Goal: Information Seeking & Learning: Learn about a topic

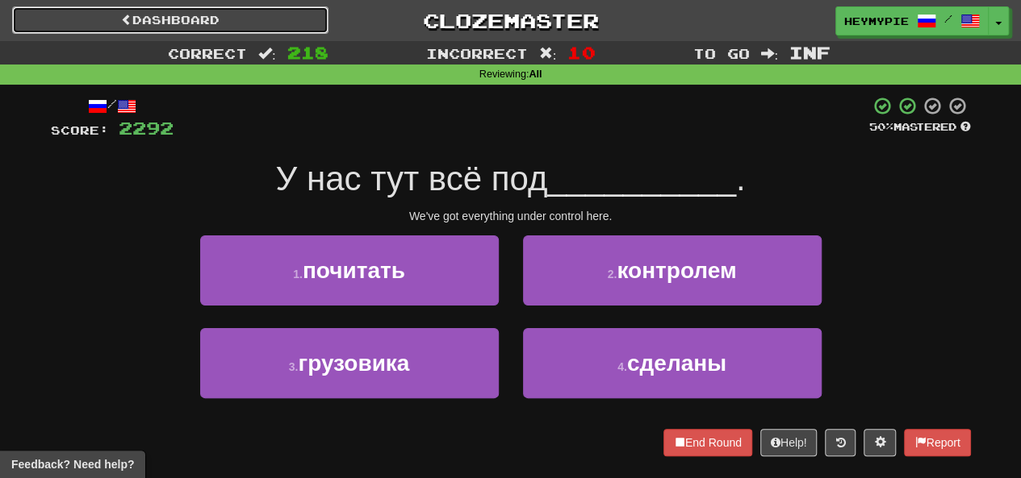
click at [237, 23] on link "Dashboard" at bounding box center [170, 19] width 316 height 27
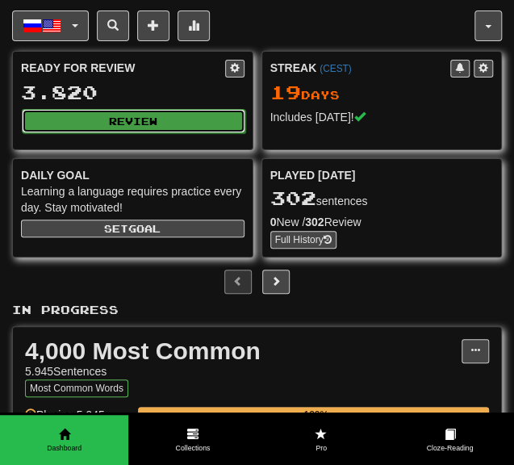
click at [137, 123] on button "Review" at bounding box center [133, 121] width 223 height 24
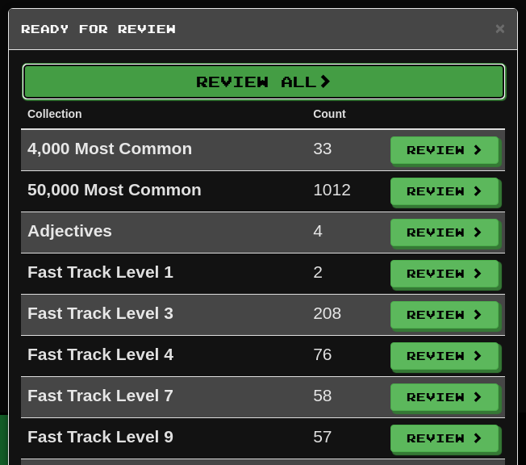
click at [209, 82] on button "Review All" at bounding box center [264, 81] width 484 height 37
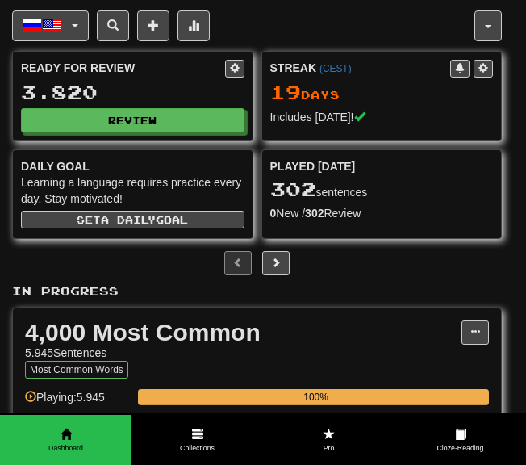
select select "********"
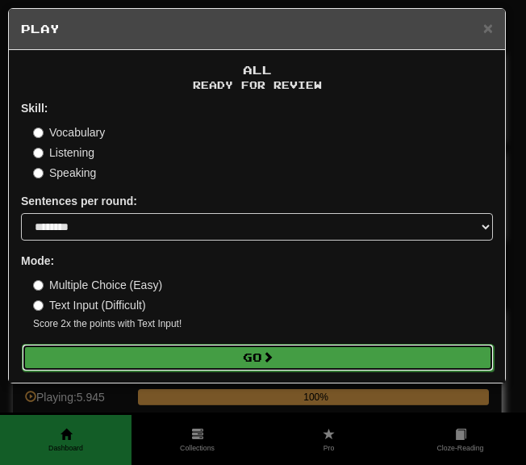
click at [170, 349] on button "Go" at bounding box center [258, 357] width 472 height 27
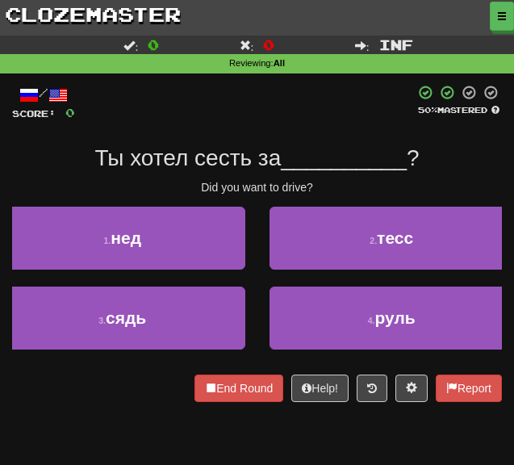
scroll to position [81, 0]
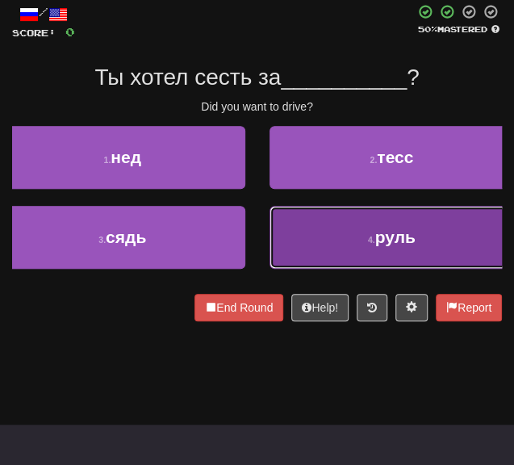
click at [303, 233] on button "4 . руль" at bounding box center [391, 237] width 245 height 63
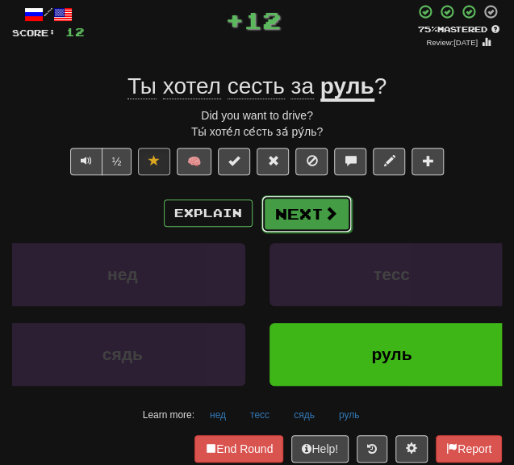
click at [303, 211] on button "Next" at bounding box center [306, 213] width 90 height 37
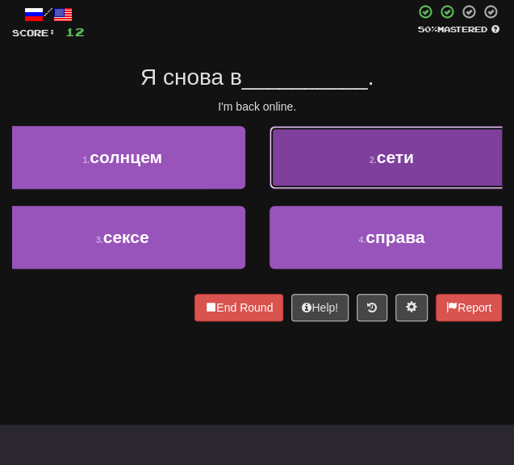
click at [318, 178] on button "2 . сети" at bounding box center [391, 157] width 245 height 63
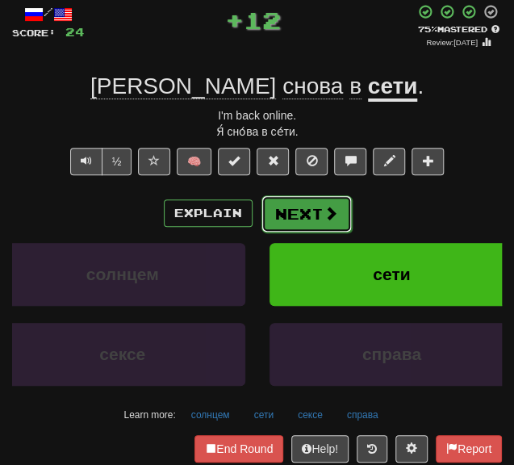
click at [295, 219] on button "Next" at bounding box center [306, 213] width 90 height 37
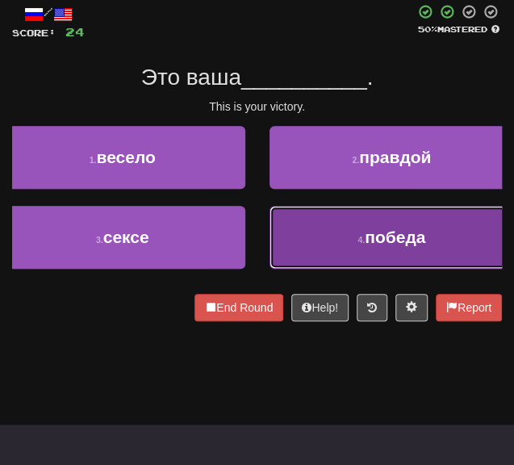
click at [303, 234] on button "4 . победа" at bounding box center [391, 237] width 245 height 63
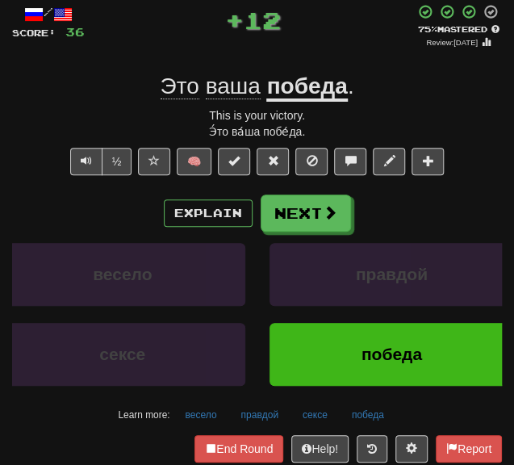
click at [284, 193] on div "/ Score: 36 + 12 75 % Mastered Review: 2025-12-18 Это ваша победа . This is you…" at bounding box center [257, 246] width 490 height 484
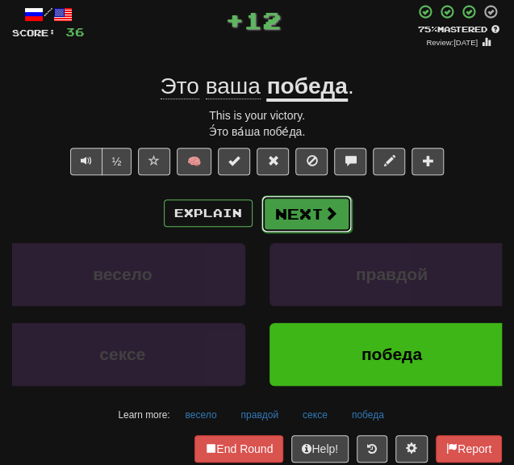
click at [282, 208] on button "Next" at bounding box center [306, 213] width 90 height 37
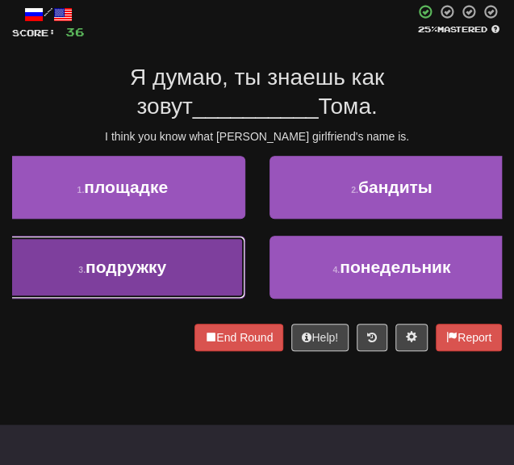
click at [195, 253] on button "3 . подружку" at bounding box center [122, 267] width 245 height 63
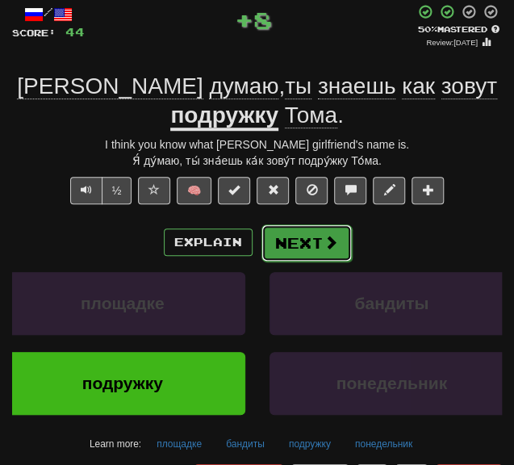
click at [299, 236] on button "Next" at bounding box center [306, 242] width 90 height 37
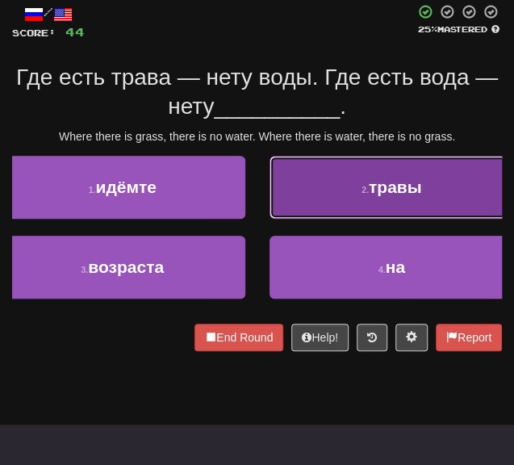
click at [305, 216] on button "2 . травы" at bounding box center [391, 187] width 245 height 63
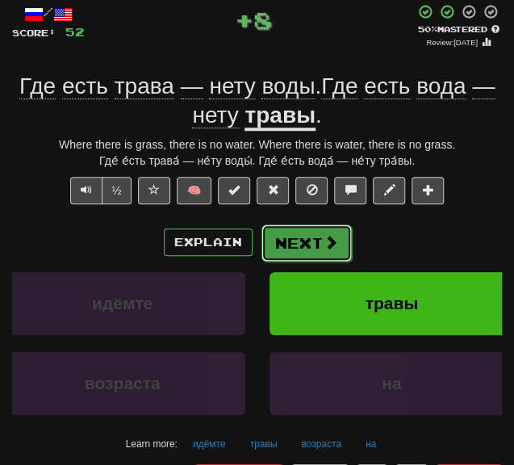
click at [295, 247] on button "Next" at bounding box center [306, 242] width 90 height 37
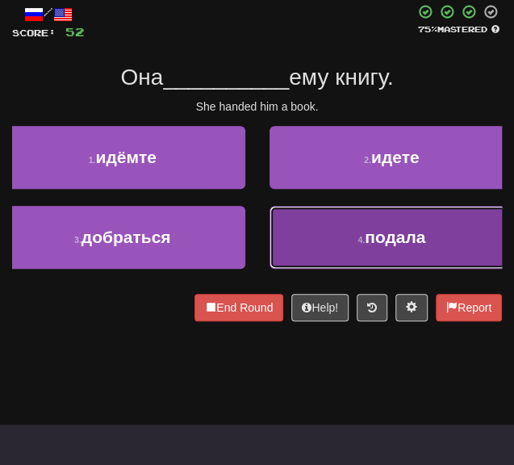
click at [286, 244] on button "4 . подала" at bounding box center [391, 237] width 245 height 63
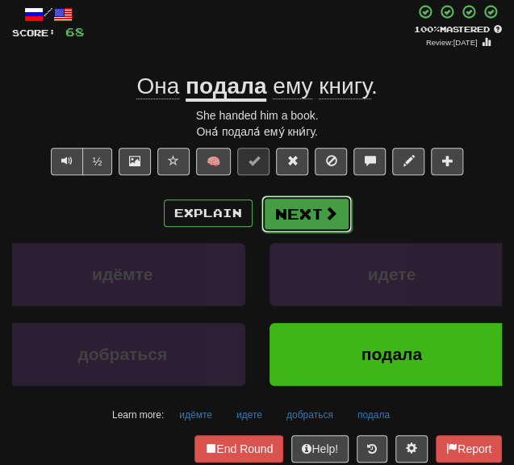
click at [284, 218] on button "Next" at bounding box center [306, 213] width 90 height 37
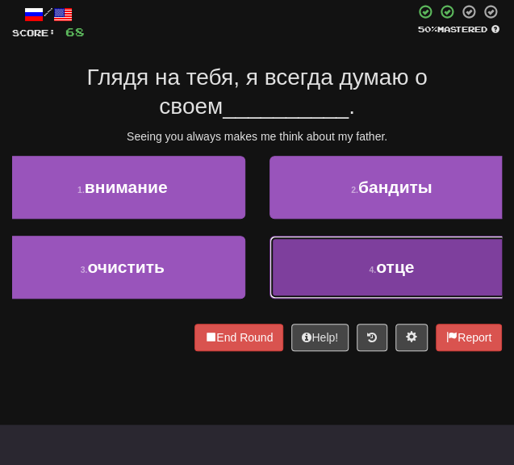
click at [331, 261] on button "4 . отце" at bounding box center [391, 267] width 245 height 63
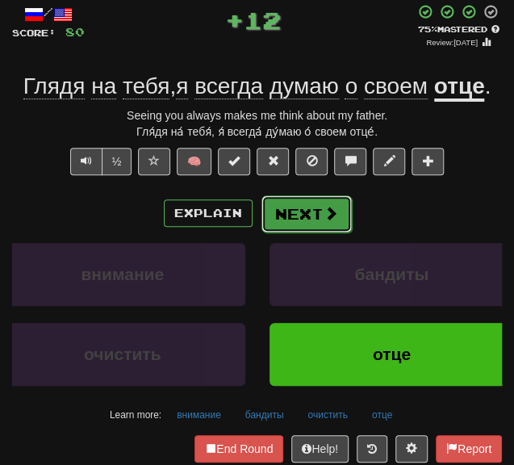
click at [296, 227] on button "Next" at bounding box center [306, 213] width 90 height 37
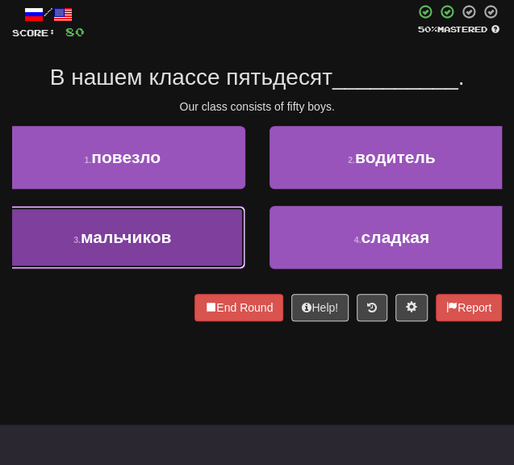
click at [215, 251] on button "3 . мальчиков" at bounding box center [122, 237] width 245 height 63
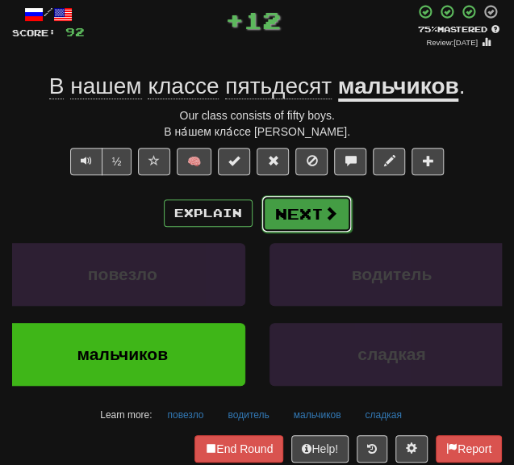
click at [279, 217] on button "Next" at bounding box center [306, 213] width 90 height 37
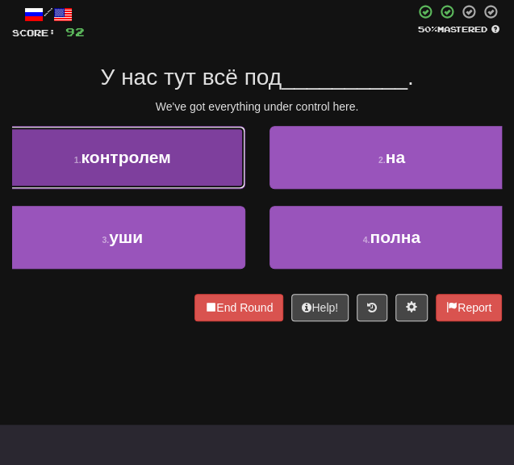
click at [188, 156] on button "1 . контролем" at bounding box center [122, 157] width 245 height 63
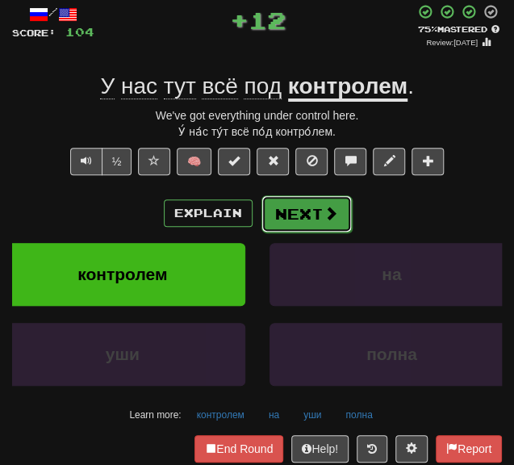
click at [276, 211] on button "Next" at bounding box center [306, 213] width 90 height 37
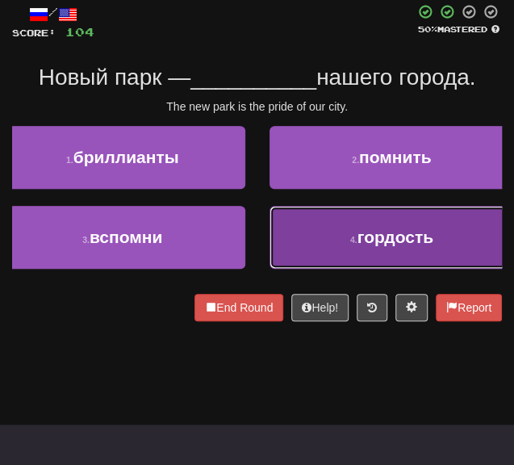
click at [318, 249] on button "4 . гордость" at bounding box center [391, 237] width 245 height 63
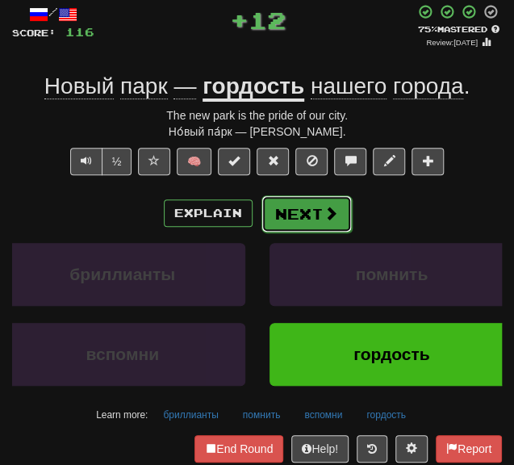
click at [289, 217] on button "Next" at bounding box center [306, 213] width 90 height 37
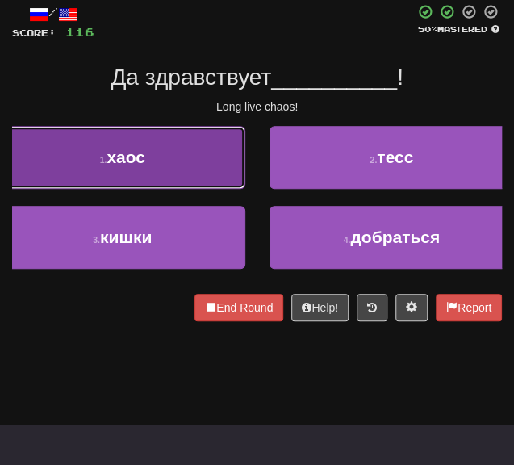
click at [132, 166] on span "хаос" at bounding box center [126, 157] width 39 height 19
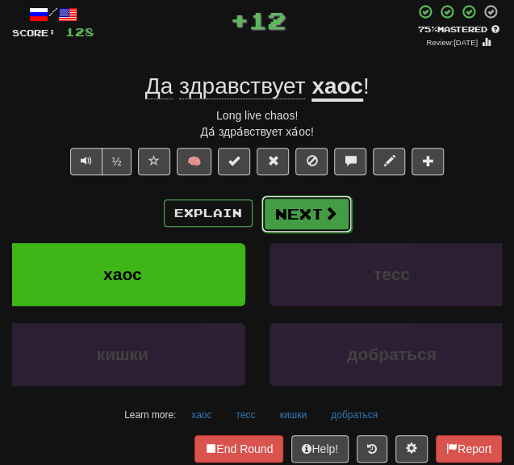
click at [318, 228] on button "Next" at bounding box center [306, 213] width 90 height 37
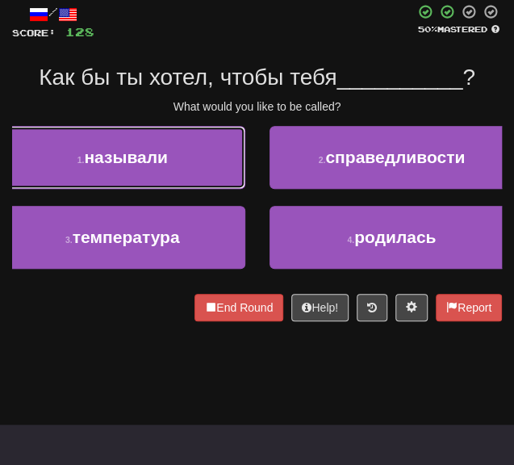
drag, startPoint x: 159, startPoint y: 175, endPoint x: 6, endPoint y: 156, distance: 154.5
click at [158, 175] on button "1 . называли" at bounding box center [122, 157] width 245 height 63
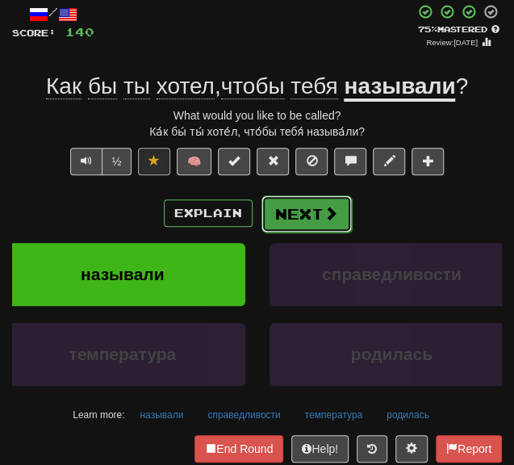
click at [282, 224] on button "Next" at bounding box center [306, 213] width 90 height 37
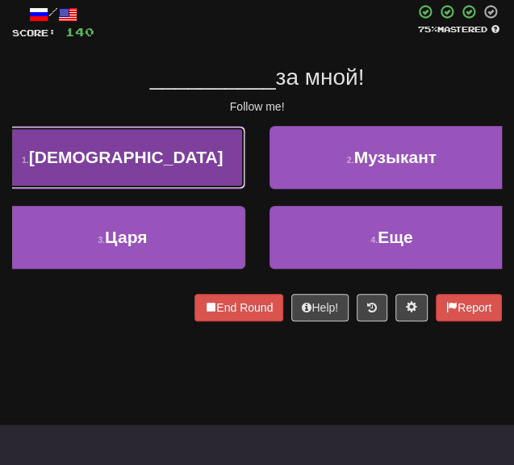
click at [161, 170] on button "1 . Иди" at bounding box center [122, 157] width 245 height 63
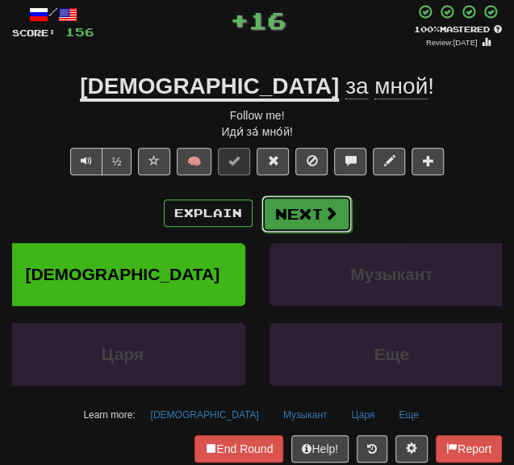
click at [275, 211] on button "Next" at bounding box center [306, 213] width 90 height 37
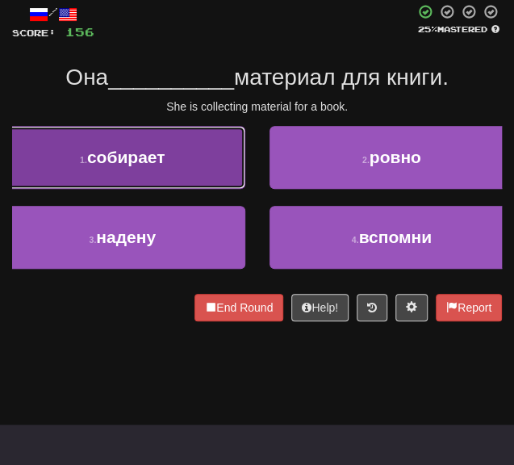
click at [165, 166] on span "собирает" at bounding box center [126, 157] width 78 height 19
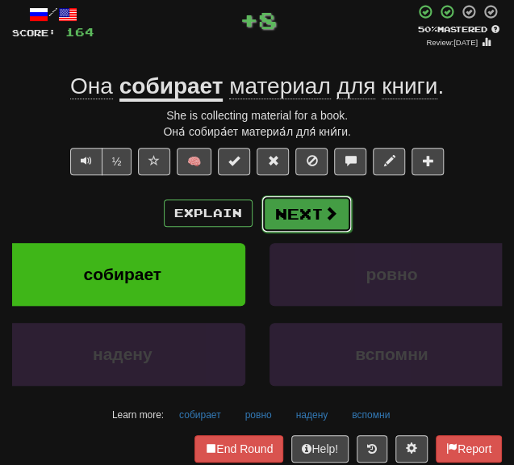
click at [318, 215] on button "Next" at bounding box center [306, 213] width 90 height 37
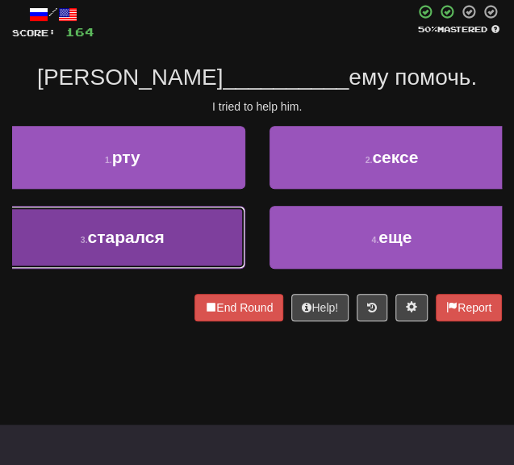
click at [192, 230] on button "3 . старался" at bounding box center [122, 237] width 245 height 63
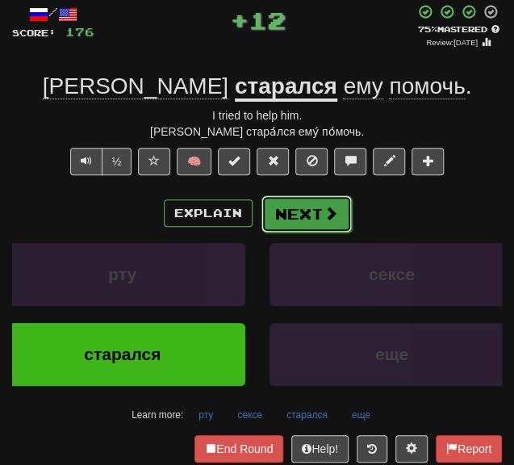
click at [300, 209] on button "Next" at bounding box center [306, 213] width 90 height 37
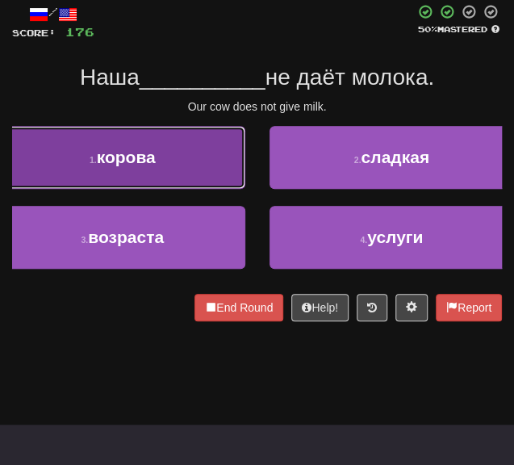
click at [161, 169] on button "1 . корова" at bounding box center [122, 157] width 245 height 63
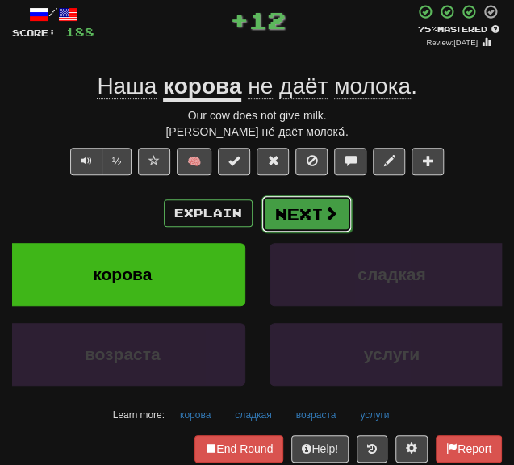
click at [279, 215] on button "Next" at bounding box center [306, 213] width 90 height 37
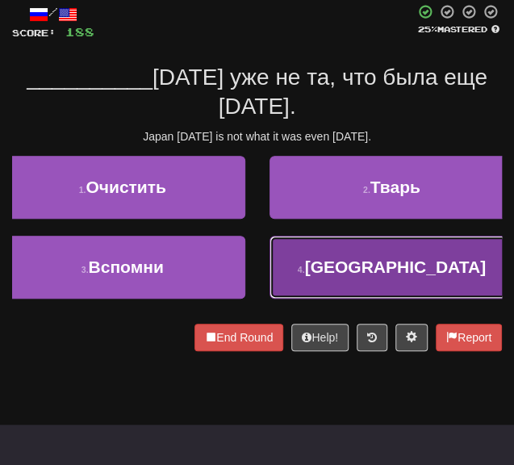
click at [290, 263] on button "4 . Япония" at bounding box center [391, 267] width 245 height 63
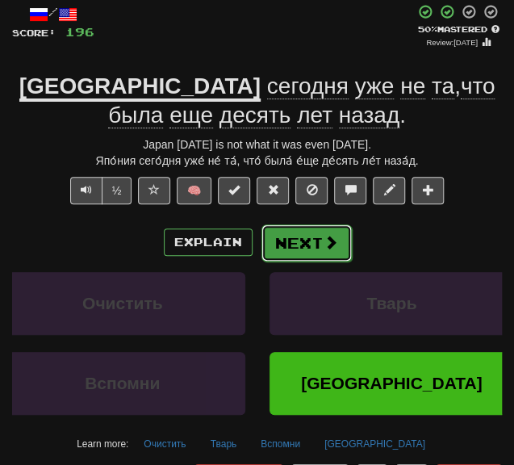
click at [279, 234] on button "Next" at bounding box center [306, 242] width 90 height 37
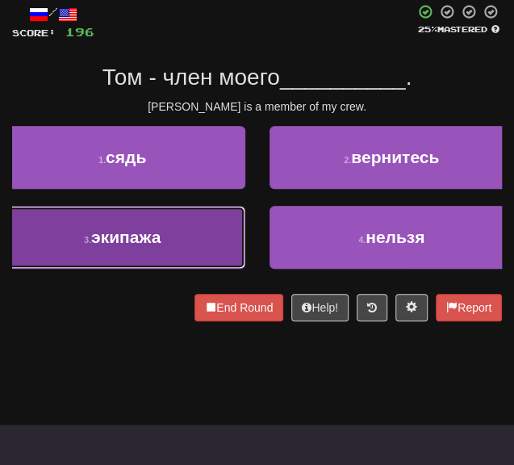
click at [152, 254] on button "3 . экипажа" at bounding box center [122, 237] width 245 height 63
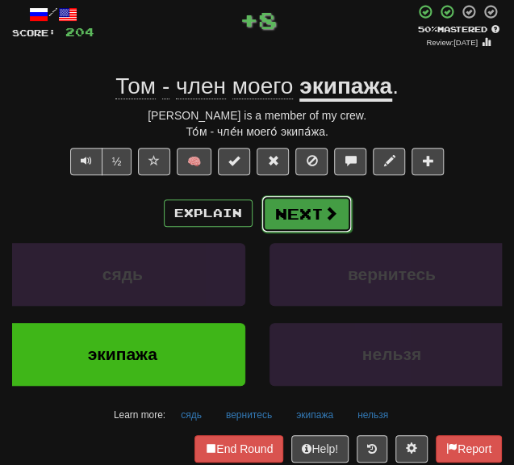
click at [313, 217] on button "Next" at bounding box center [306, 213] width 90 height 37
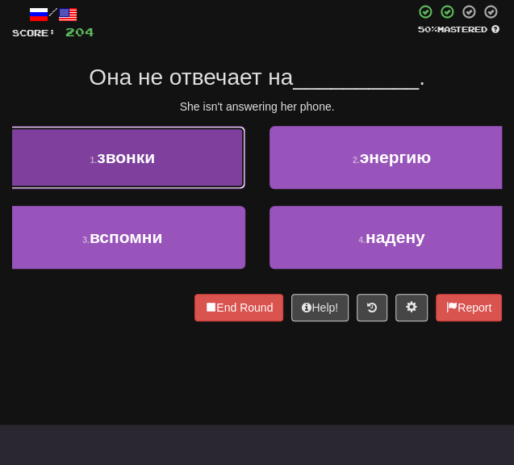
click at [174, 182] on button "1 . звонки" at bounding box center [122, 157] width 245 height 63
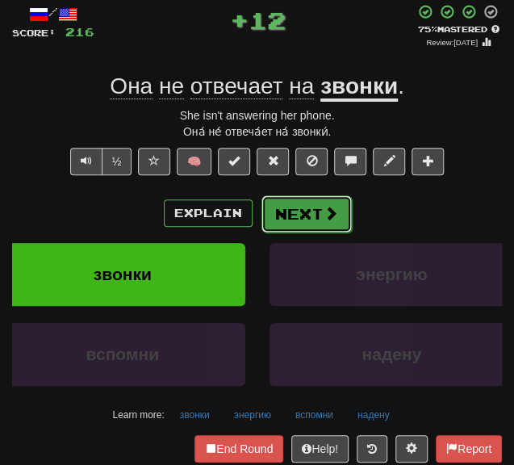
click at [335, 212] on span at bounding box center [331, 213] width 15 height 15
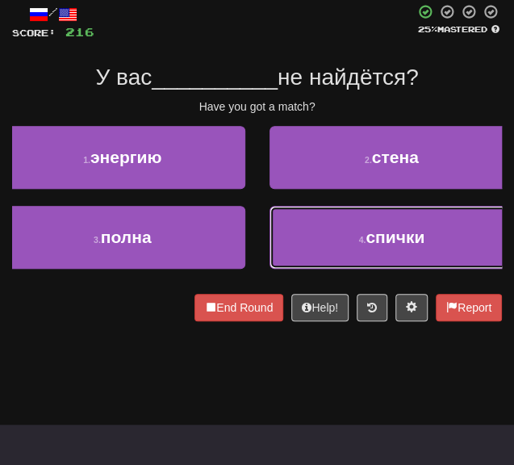
click at [297, 236] on button "4 . спички" at bounding box center [391, 237] width 245 height 63
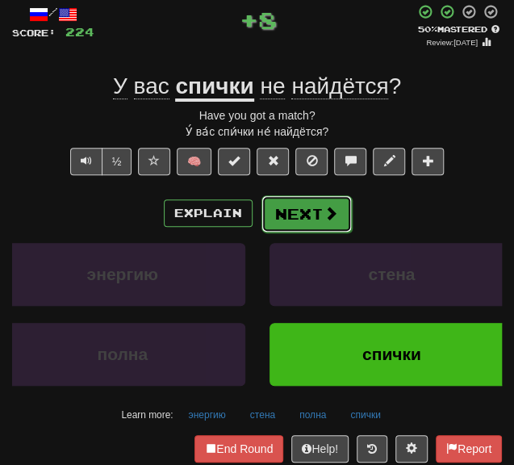
click at [287, 213] on button "Next" at bounding box center [306, 213] width 90 height 37
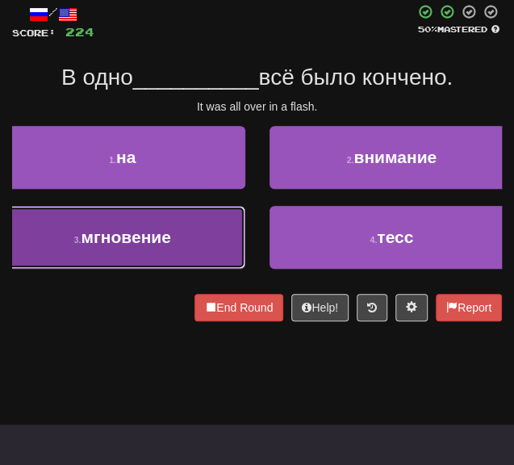
click at [172, 252] on button "3 . мгновение" at bounding box center [122, 237] width 245 height 63
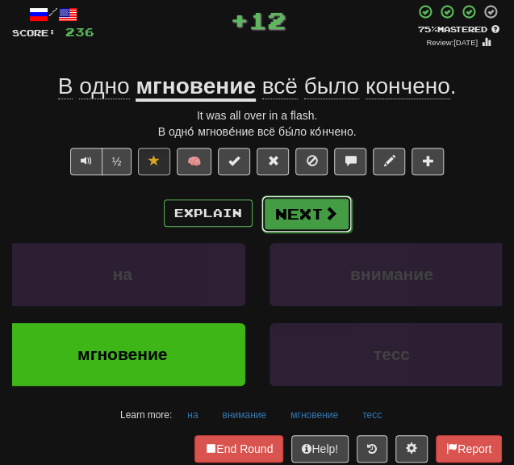
click at [280, 216] on button "Next" at bounding box center [306, 213] width 90 height 37
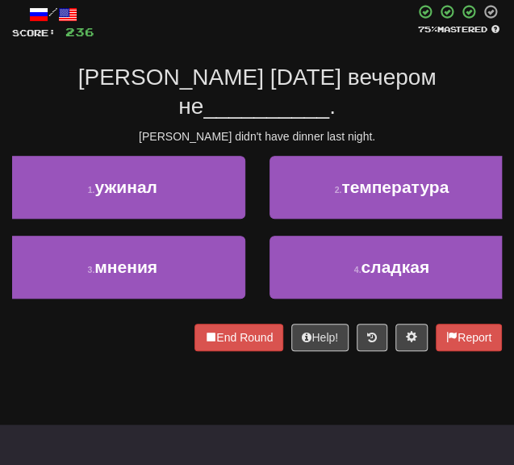
click at [198, 196] on div "1 . ужинал" at bounding box center [122, 196] width 269 height 80
click at [202, 193] on div "1 . ужинал" at bounding box center [122, 196] width 269 height 80
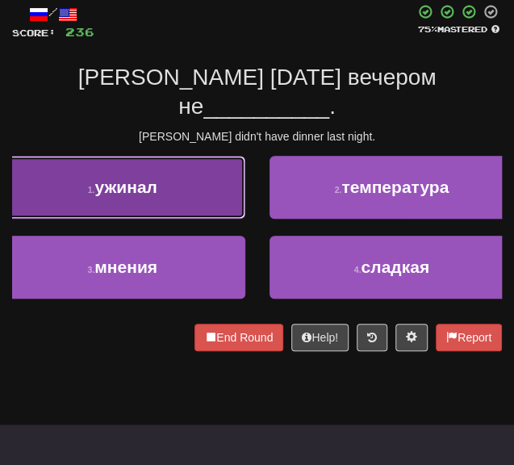
click at [194, 178] on button "1 . ужинал" at bounding box center [122, 187] width 245 height 63
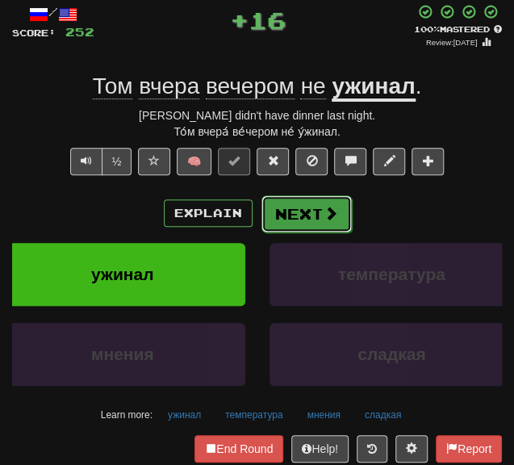
click at [315, 218] on button "Next" at bounding box center [306, 213] width 90 height 37
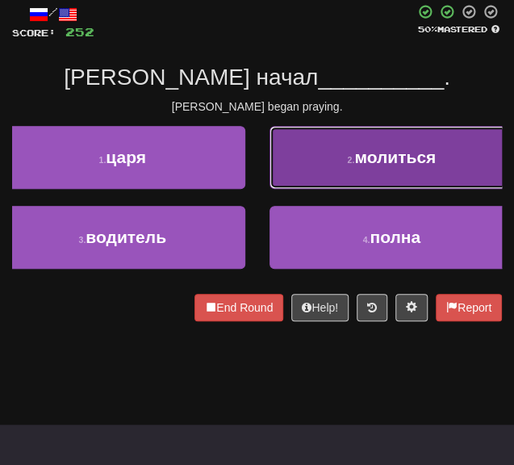
click at [324, 186] on button "2 . молиться" at bounding box center [391, 157] width 245 height 63
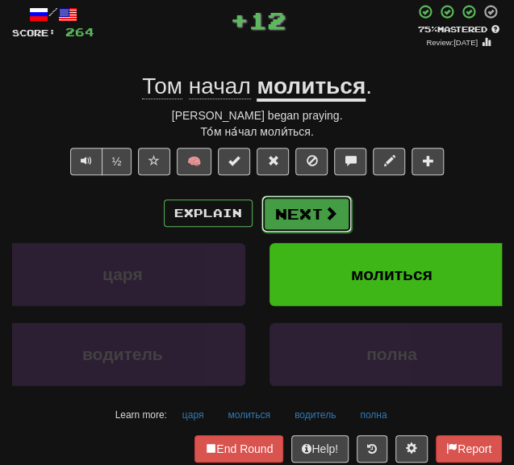
click at [290, 217] on button "Next" at bounding box center [306, 213] width 90 height 37
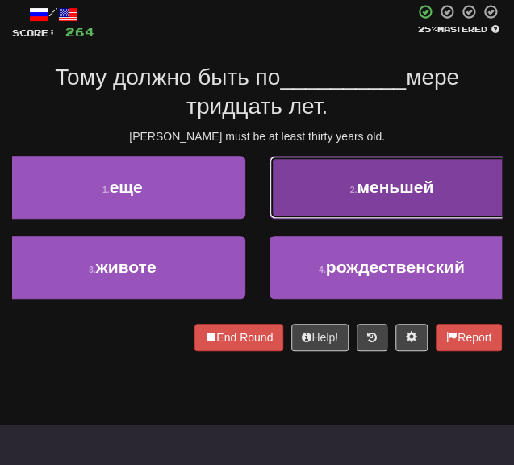
click at [299, 207] on button "2 . меньшей" at bounding box center [391, 187] width 245 height 63
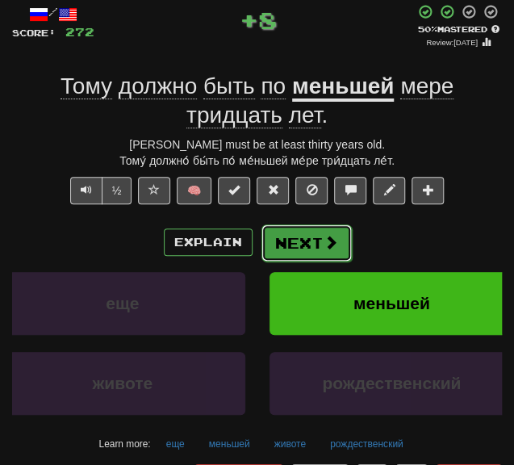
click at [295, 249] on button "Next" at bounding box center [306, 242] width 90 height 37
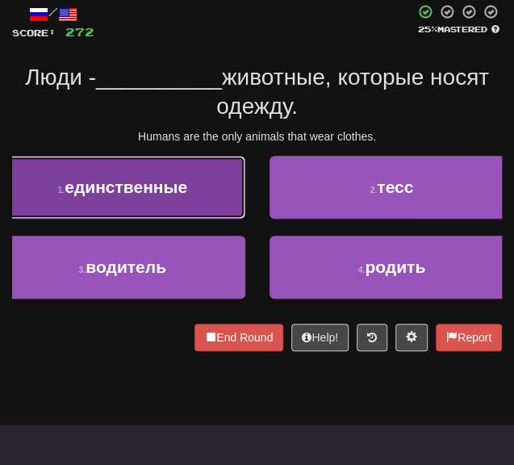
click at [192, 194] on button "1 . единственные" at bounding box center [122, 187] width 245 height 63
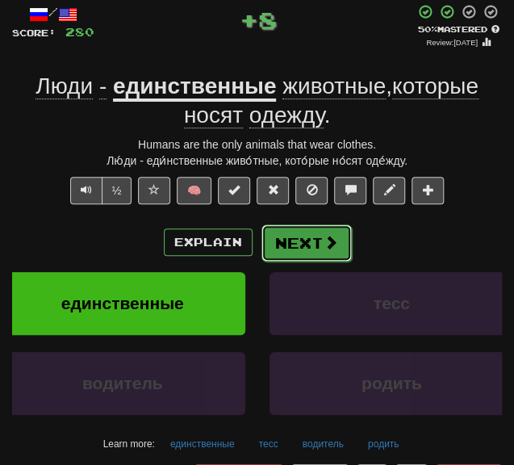
click at [302, 232] on button "Next" at bounding box center [306, 242] width 90 height 37
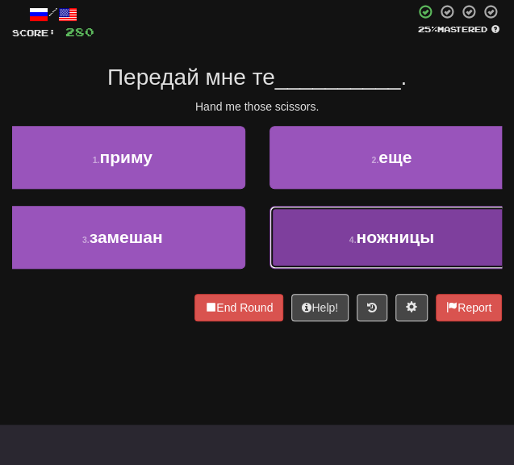
click at [342, 266] on button "4 . ножницы" at bounding box center [391, 237] width 245 height 63
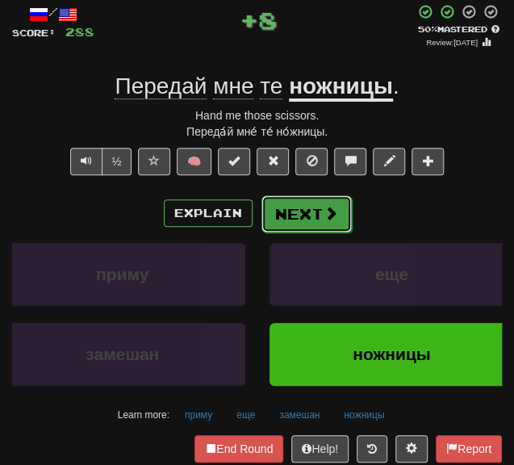
click at [292, 215] on button "Next" at bounding box center [306, 213] width 90 height 37
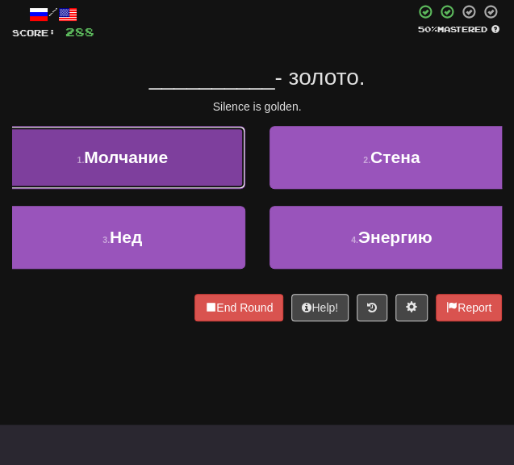
click at [158, 167] on button "1 . Молчание" at bounding box center [122, 157] width 245 height 63
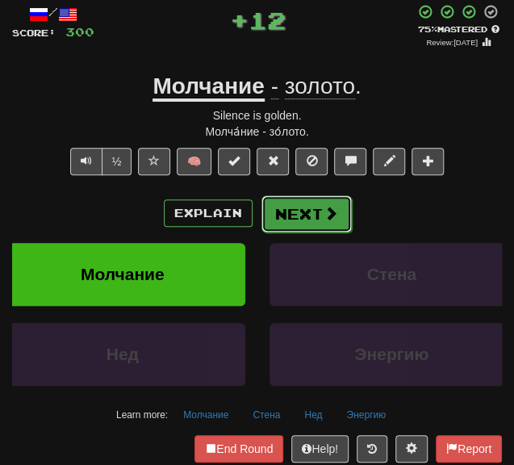
click at [278, 213] on button "Next" at bounding box center [306, 213] width 90 height 37
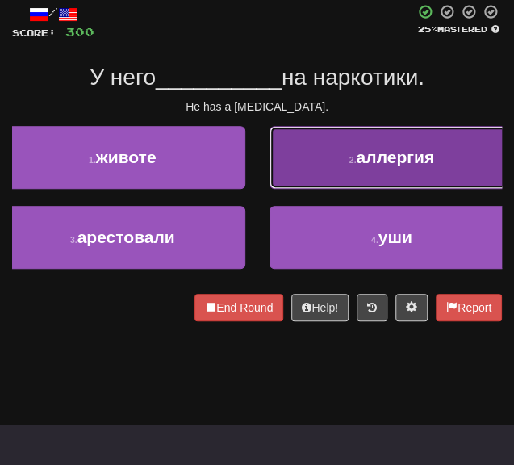
click at [310, 164] on button "2 . аллергия" at bounding box center [391, 157] width 245 height 63
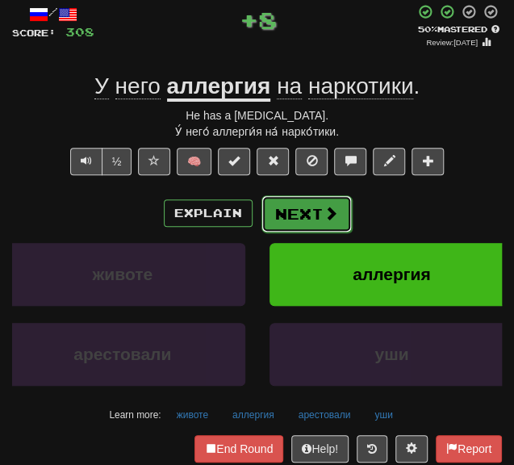
click at [308, 219] on button "Next" at bounding box center [306, 213] width 90 height 37
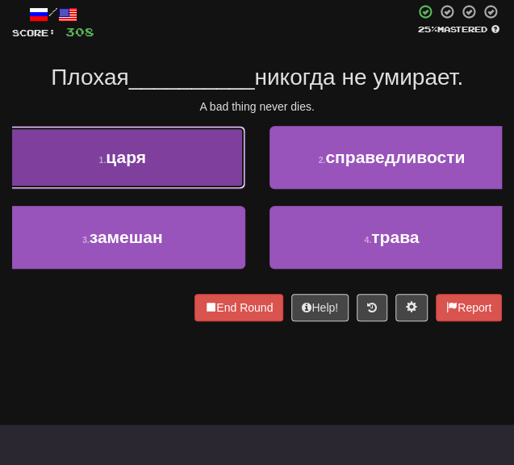
click at [170, 151] on button "1 . царя" at bounding box center [122, 157] width 245 height 63
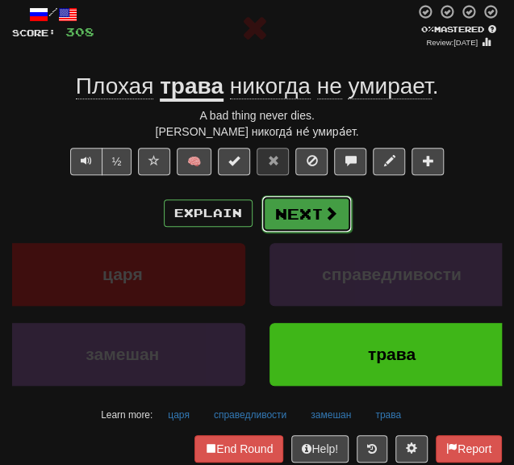
click at [302, 204] on button "Next" at bounding box center [306, 213] width 90 height 37
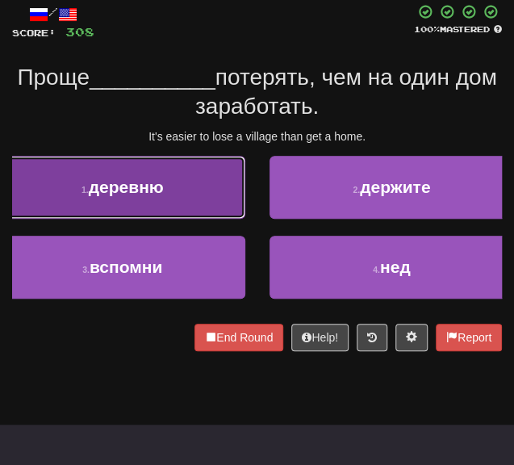
click at [171, 183] on button "1 . деревню" at bounding box center [122, 187] width 245 height 63
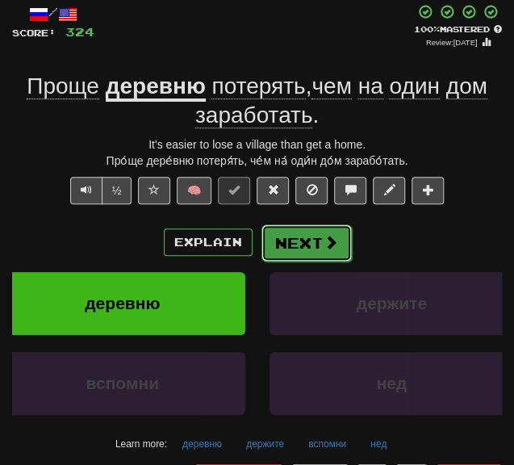
click at [279, 240] on button "Next" at bounding box center [306, 242] width 90 height 37
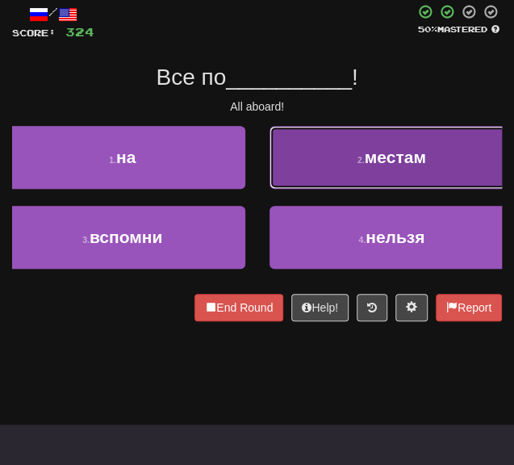
click at [294, 175] on button "2 . местам" at bounding box center [391, 157] width 245 height 63
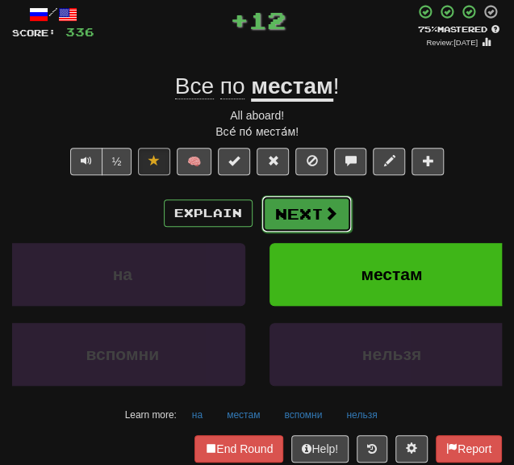
click at [274, 198] on button "Next" at bounding box center [306, 213] width 90 height 37
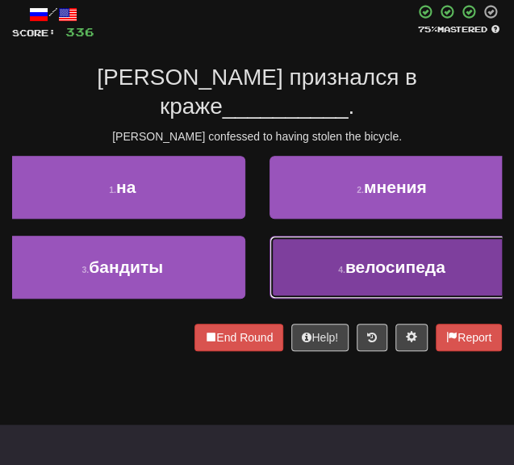
click at [297, 248] on button "4 . велосипеда" at bounding box center [391, 267] width 245 height 63
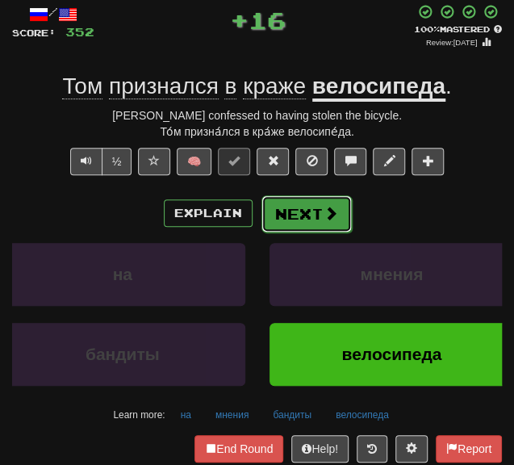
click at [281, 208] on button "Next" at bounding box center [306, 213] width 90 height 37
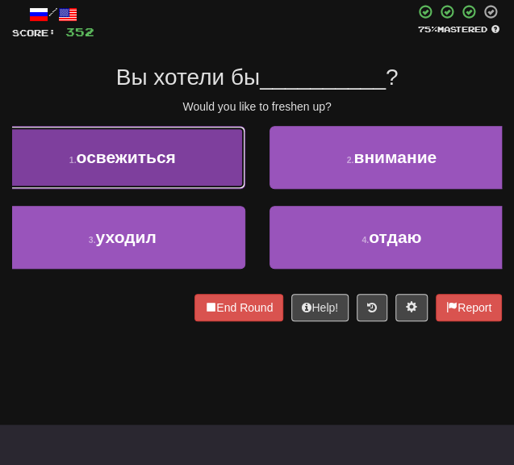
click at [179, 162] on button "1 . освежиться" at bounding box center [122, 157] width 245 height 63
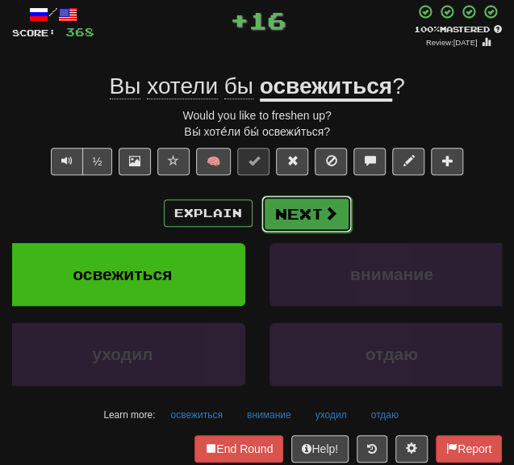
click at [284, 205] on button "Next" at bounding box center [306, 213] width 90 height 37
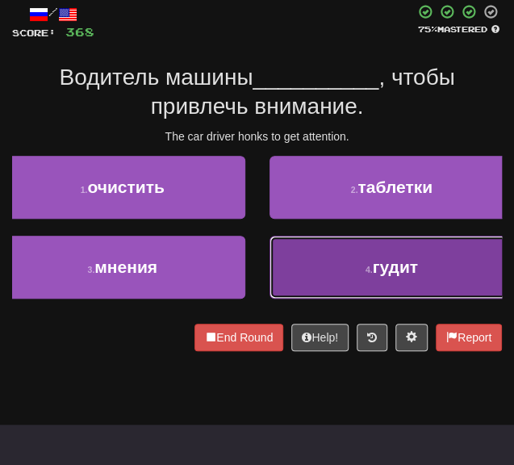
click at [271, 267] on button "4 . гудит" at bounding box center [391, 267] width 245 height 63
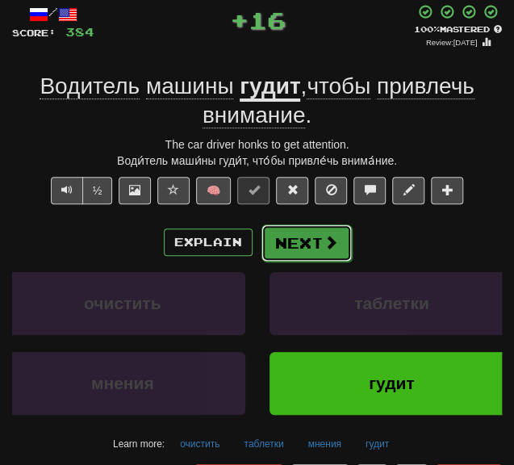
click at [286, 240] on button "Next" at bounding box center [306, 242] width 90 height 37
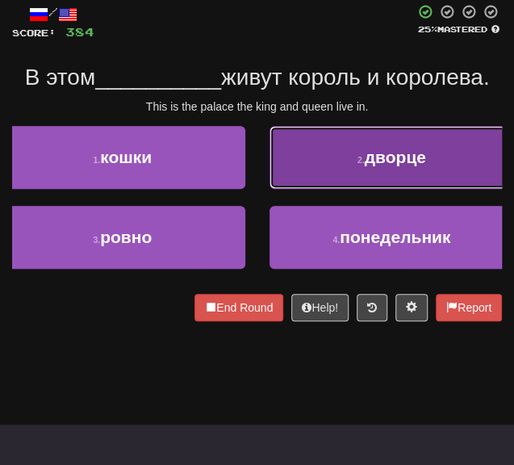
click at [323, 164] on button "2 . дворце" at bounding box center [391, 157] width 245 height 63
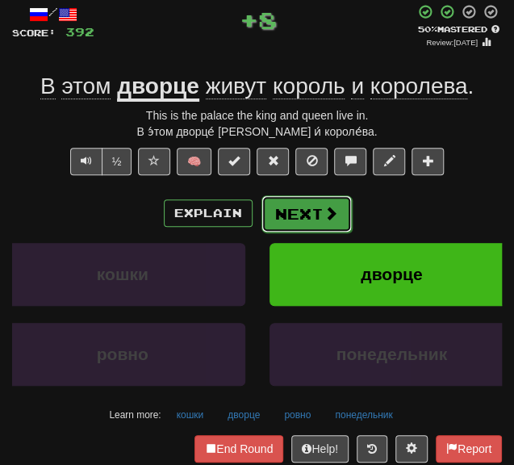
click at [294, 207] on button "Next" at bounding box center [306, 213] width 90 height 37
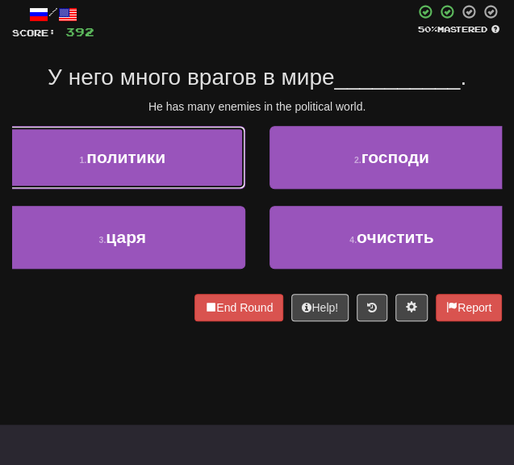
click at [188, 180] on button "1 . политики" at bounding box center [122, 157] width 245 height 63
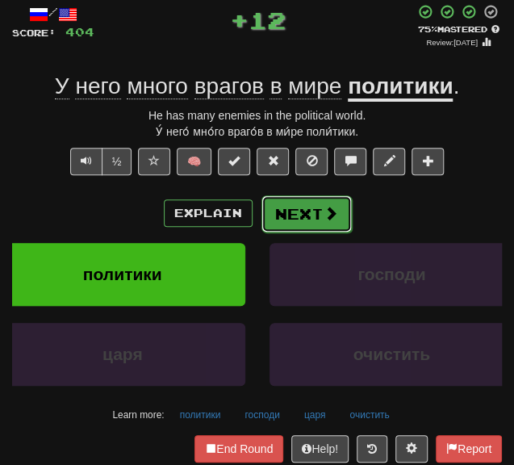
click at [291, 224] on button "Next" at bounding box center [306, 213] width 90 height 37
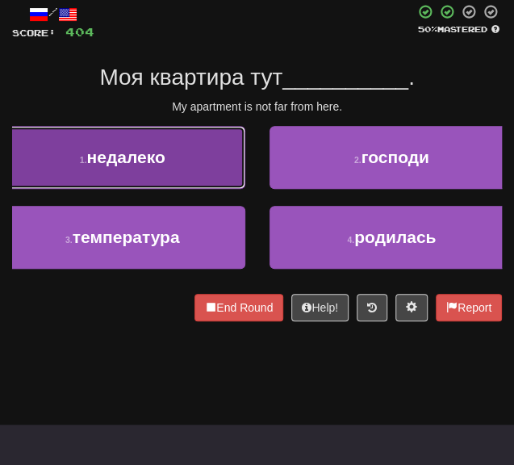
click at [152, 165] on span "недалеко" at bounding box center [126, 157] width 78 height 19
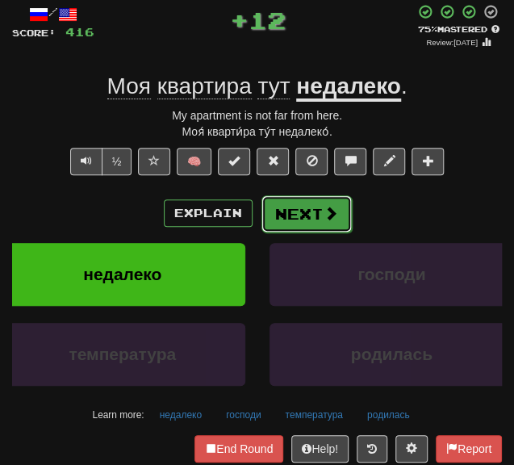
click at [281, 214] on button "Next" at bounding box center [306, 213] width 90 height 37
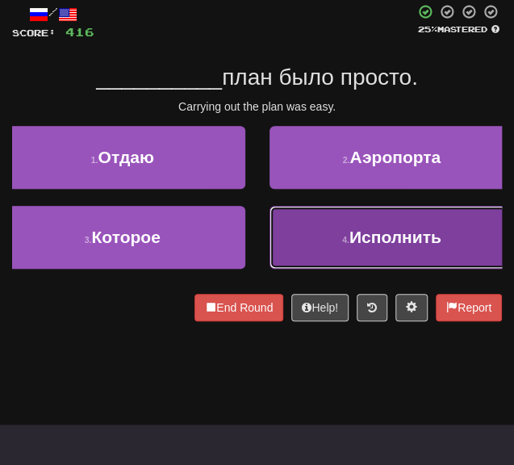
click at [285, 253] on button "4 . Исполнить" at bounding box center [391, 237] width 245 height 63
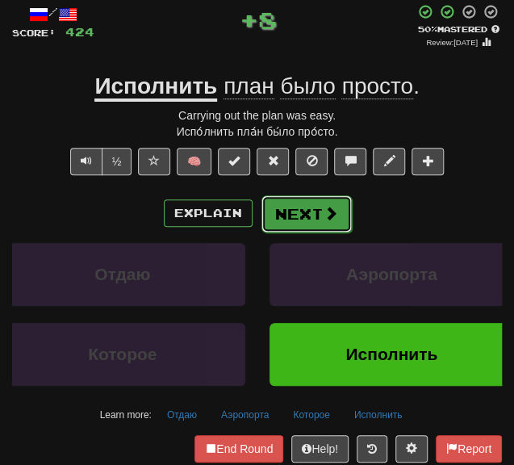
click at [274, 205] on button "Next" at bounding box center [306, 213] width 90 height 37
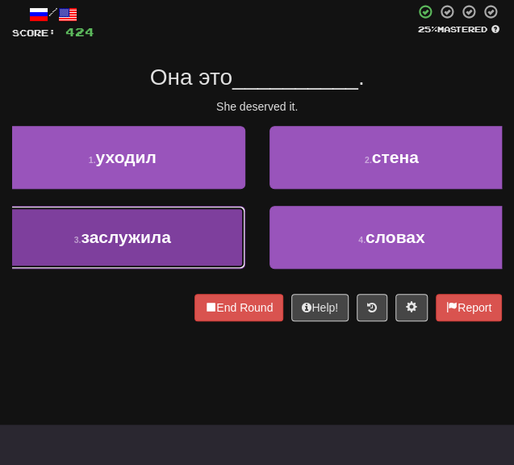
click at [192, 235] on button "3 . заслужила" at bounding box center [122, 237] width 245 height 63
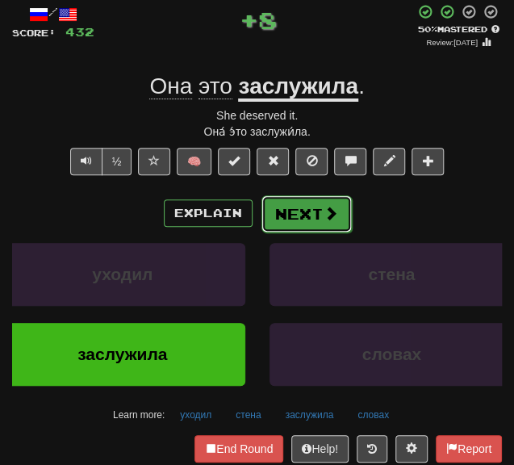
click at [279, 218] on button "Next" at bounding box center [306, 213] width 90 height 37
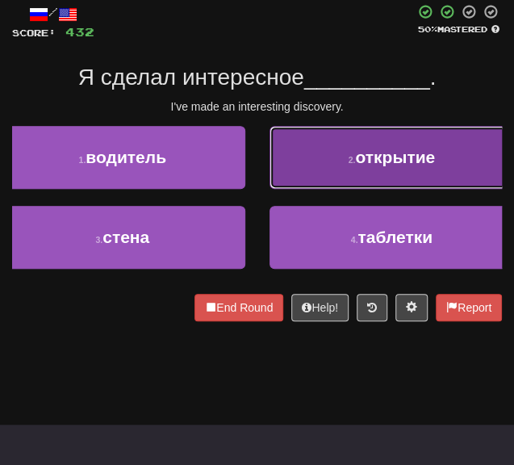
click at [300, 186] on button "2 . открытие" at bounding box center [391, 157] width 245 height 63
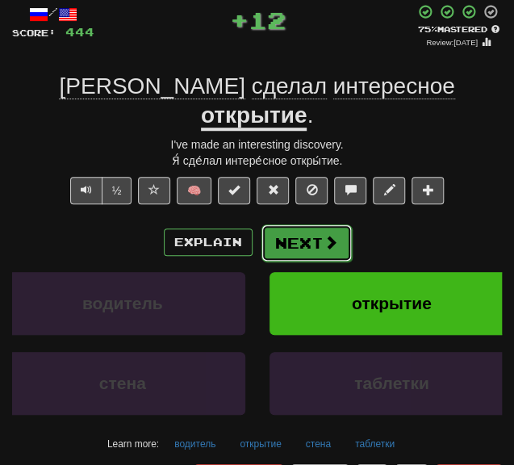
click at [289, 224] on button "Next" at bounding box center [306, 242] width 90 height 37
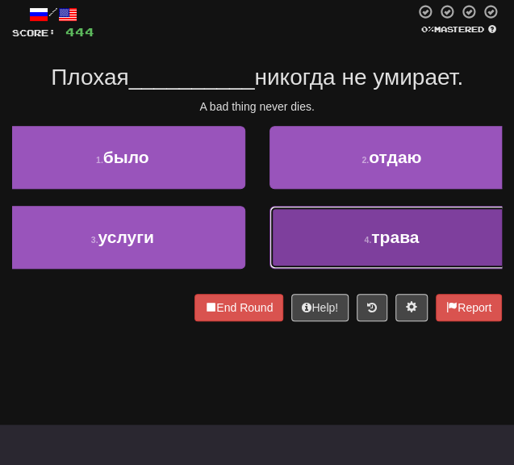
click at [287, 242] on button "4 . трава" at bounding box center [391, 237] width 245 height 63
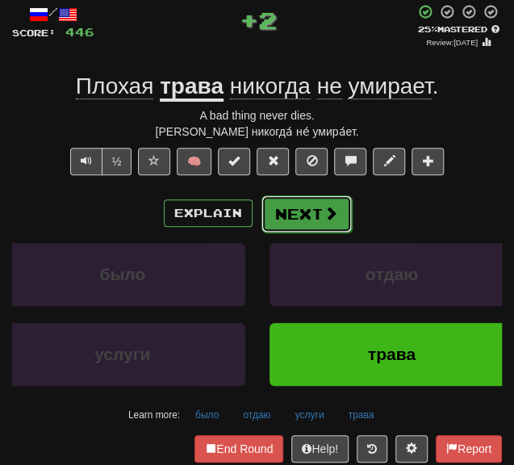
click at [303, 209] on button "Next" at bounding box center [306, 213] width 90 height 37
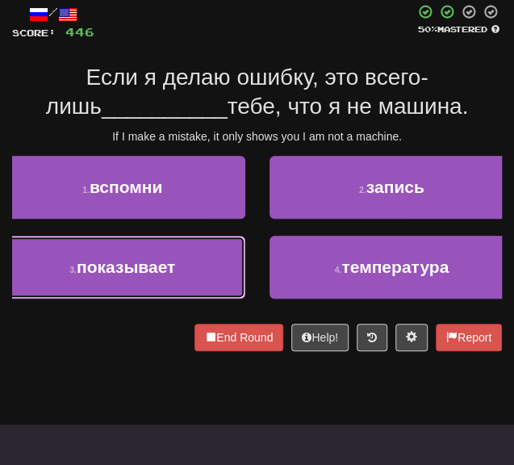
click at [203, 266] on button "3 . показывает" at bounding box center [122, 267] width 245 height 63
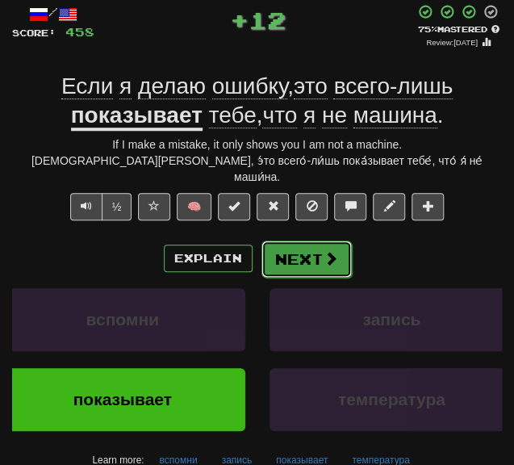
click at [292, 243] on button "Next" at bounding box center [306, 258] width 90 height 37
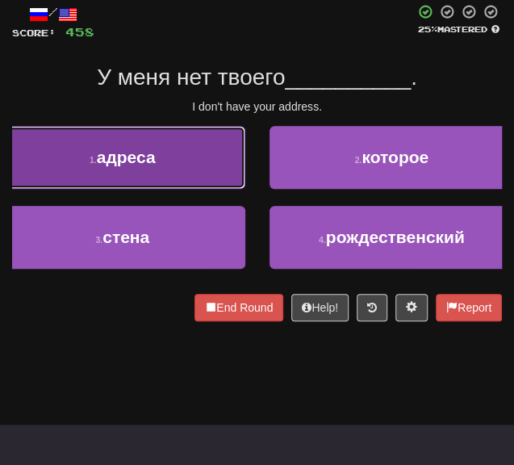
click at [186, 165] on button "1 . адреса" at bounding box center [122, 157] width 245 height 63
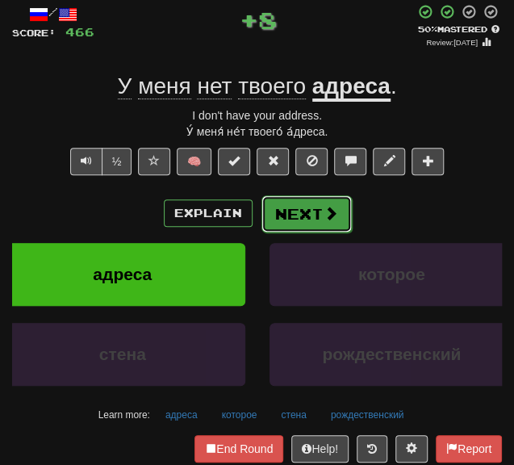
click at [288, 211] on button "Next" at bounding box center [306, 213] width 90 height 37
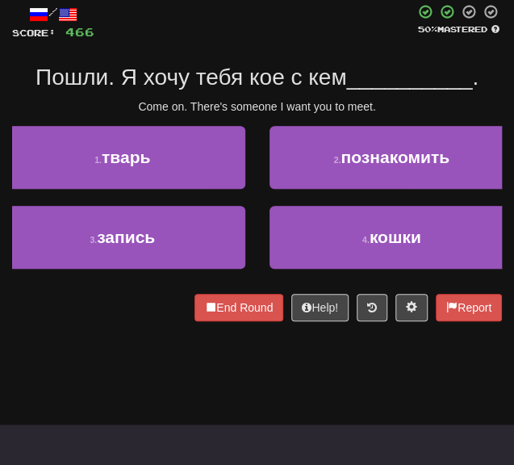
click at [299, 194] on div "2 . познакомить" at bounding box center [391, 166] width 269 height 80
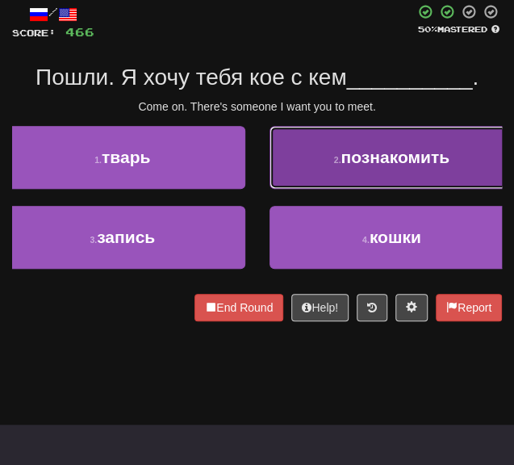
click at [304, 186] on button "2 . познакомить" at bounding box center [391, 157] width 245 height 63
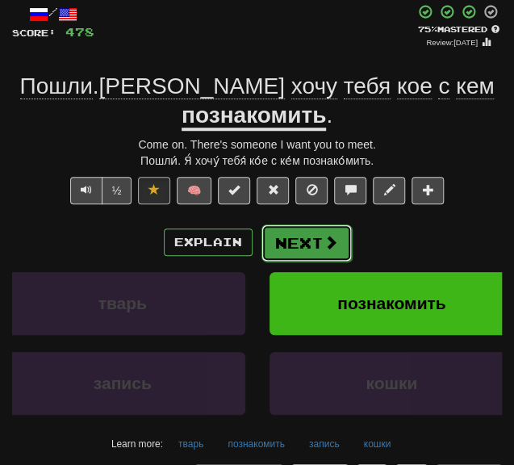
click at [299, 224] on button "Next" at bounding box center [306, 242] width 90 height 37
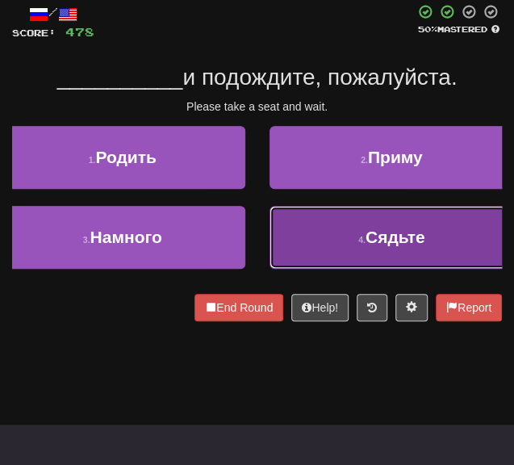
click at [297, 231] on button "4 . Сядьте" at bounding box center [391, 237] width 245 height 63
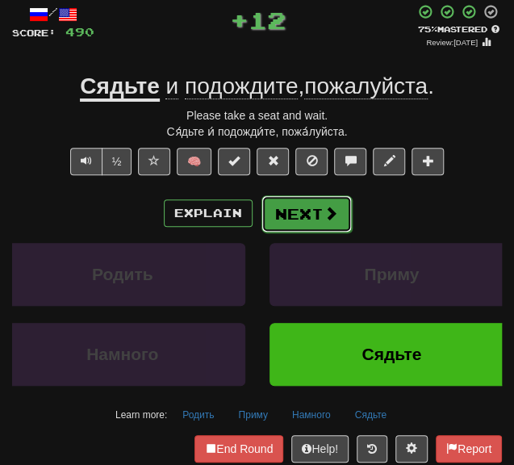
click at [289, 215] on button "Next" at bounding box center [306, 213] width 90 height 37
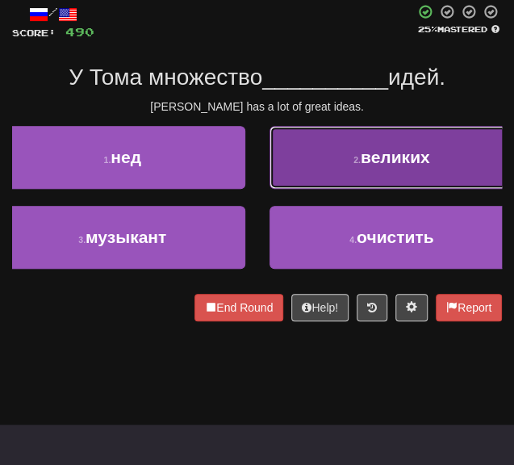
click at [307, 186] on button "2 . великих" at bounding box center [391, 157] width 245 height 63
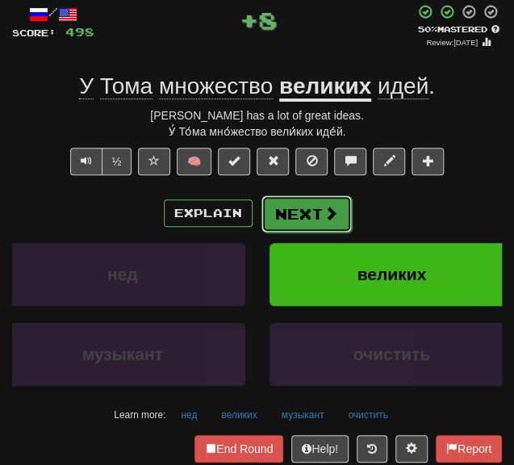
click at [282, 214] on button "Next" at bounding box center [306, 213] width 90 height 37
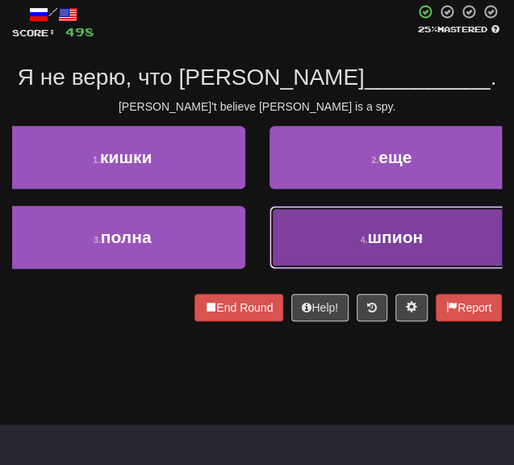
click at [321, 240] on button "4 . шпион" at bounding box center [391, 237] width 245 height 63
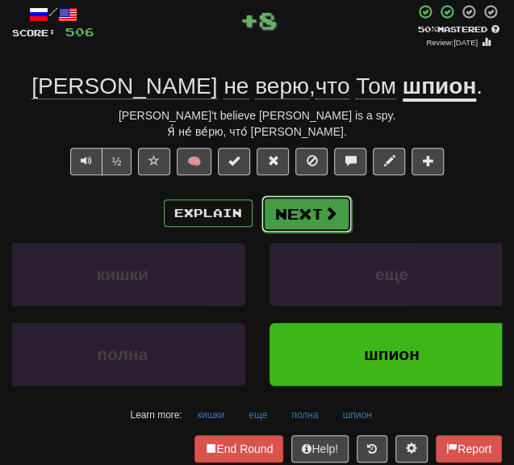
click at [283, 198] on button "Next" at bounding box center [306, 213] width 90 height 37
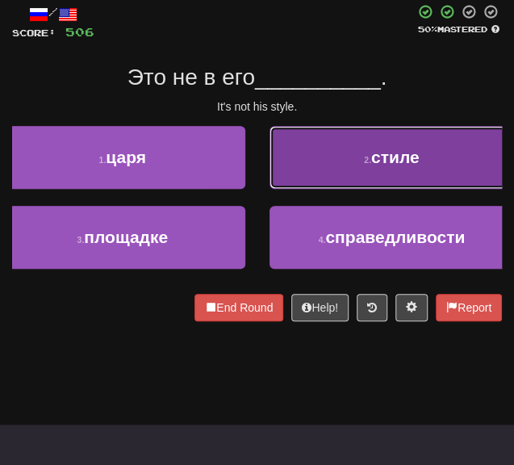
click at [284, 149] on button "2 . стиле" at bounding box center [391, 157] width 245 height 63
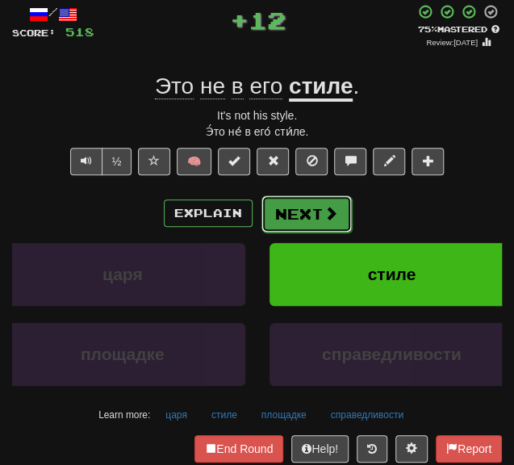
click at [287, 208] on button "Next" at bounding box center [306, 213] width 90 height 37
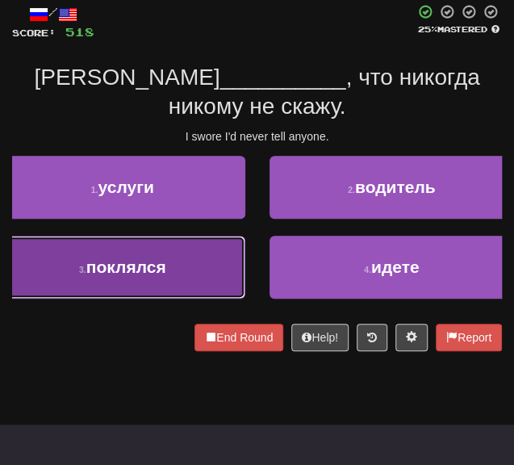
click at [73, 240] on button "3 . поклялся" at bounding box center [122, 267] width 245 height 63
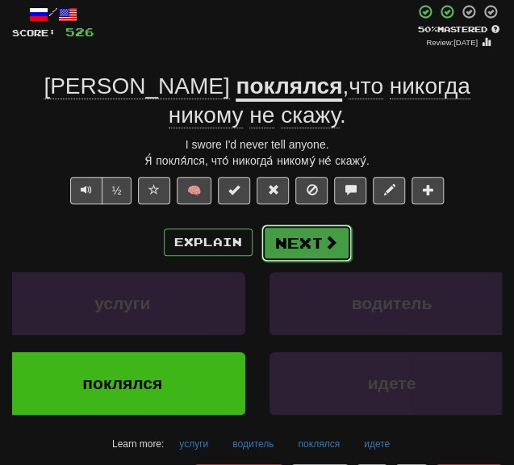
click at [287, 224] on button "Next" at bounding box center [306, 242] width 90 height 37
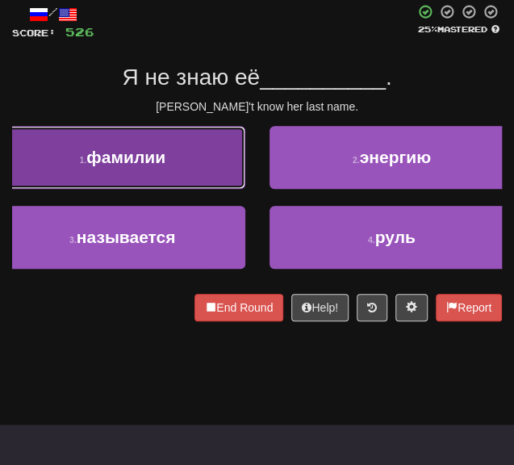
click at [182, 151] on button "1 . фамилии" at bounding box center [122, 157] width 245 height 63
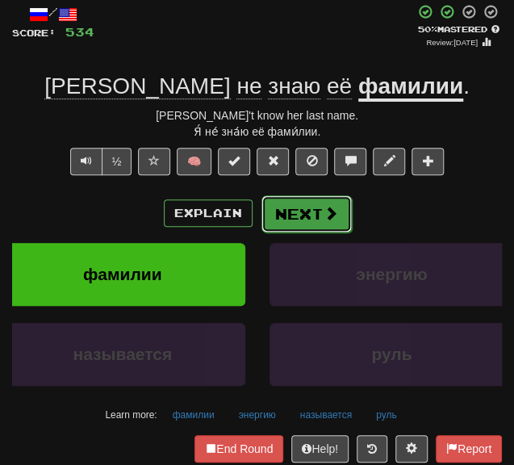
click at [275, 218] on button "Next" at bounding box center [306, 213] width 90 height 37
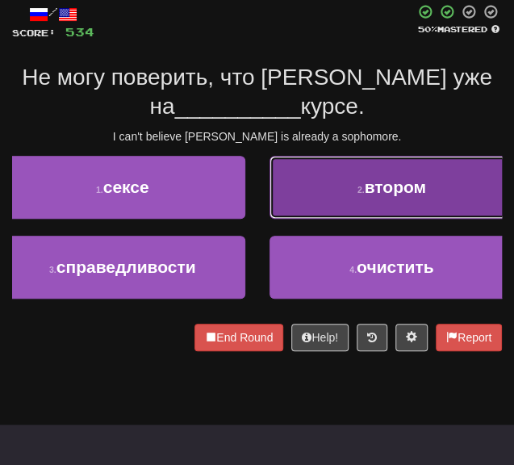
click at [302, 194] on button "2 . втором" at bounding box center [391, 187] width 245 height 63
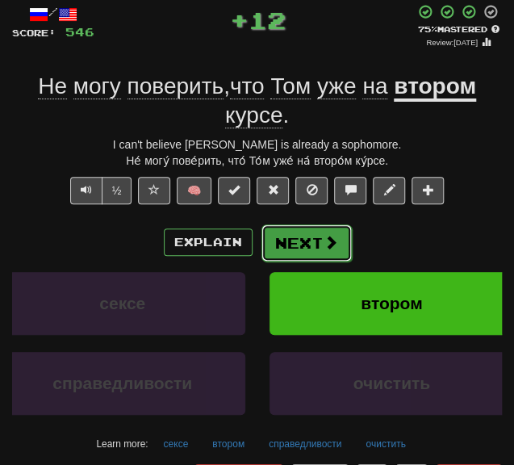
click at [289, 247] on button "Next" at bounding box center [306, 242] width 90 height 37
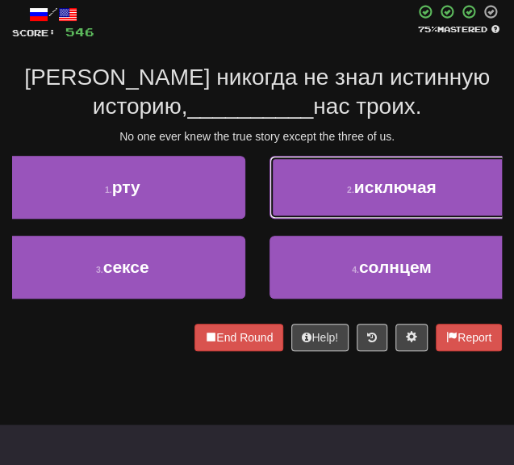
click at [306, 199] on button "2 . исключая" at bounding box center [391, 187] width 245 height 63
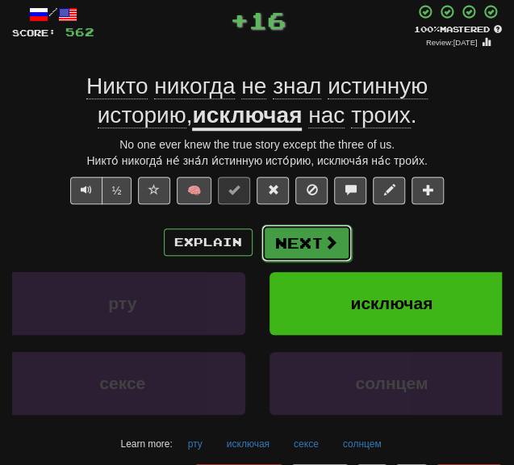
click at [282, 253] on button "Next" at bounding box center [306, 242] width 90 height 37
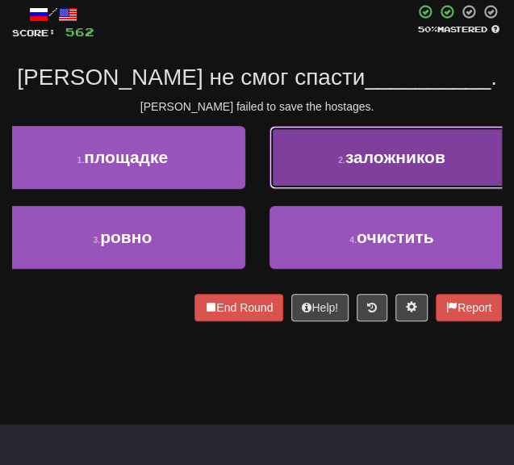
click at [310, 188] on button "2 . заложников" at bounding box center [391, 157] width 245 height 63
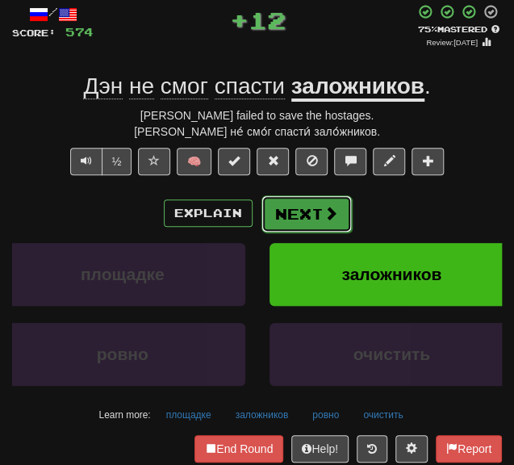
click at [290, 215] on button "Next" at bounding box center [306, 213] width 90 height 37
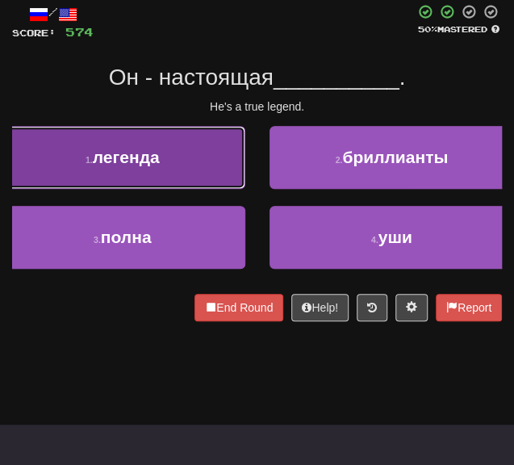
click at [165, 167] on button "1 . легенда" at bounding box center [122, 157] width 245 height 63
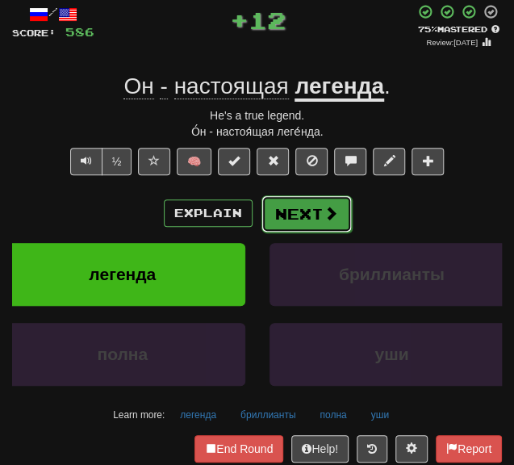
click at [285, 212] on button "Next" at bounding box center [306, 213] width 90 height 37
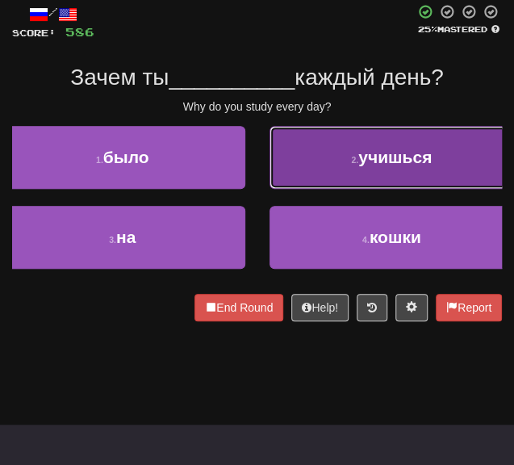
click at [300, 166] on button "2 . учишься" at bounding box center [391, 157] width 245 height 63
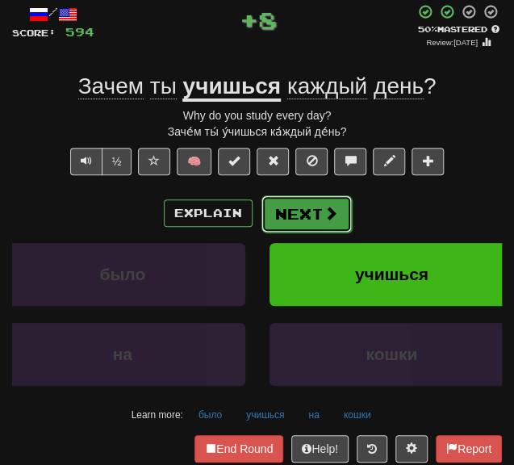
click at [283, 207] on button "Next" at bounding box center [306, 213] width 90 height 37
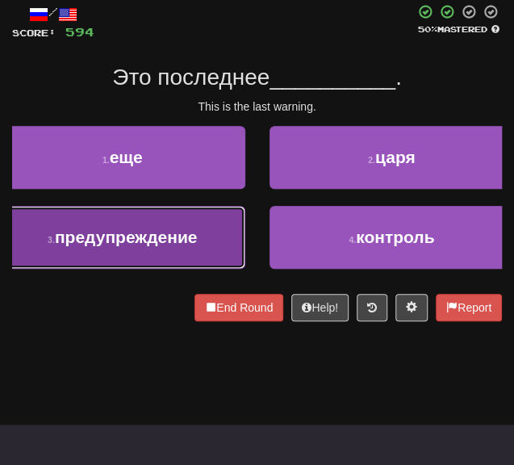
click at [224, 235] on button "3 . предупреждение" at bounding box center [122, 237] width 245 height 63
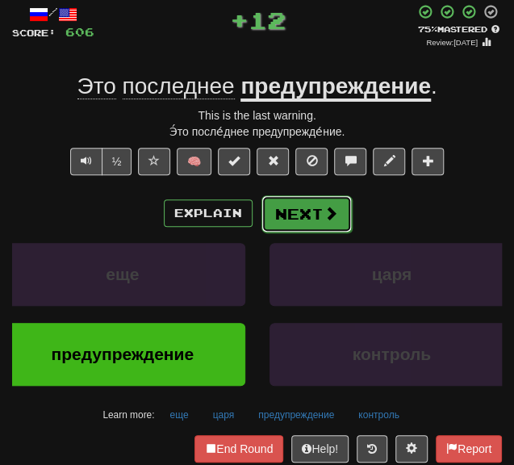
click at [292, 211] on button "Next" at bounding box center [306, 213] width 90 height 37
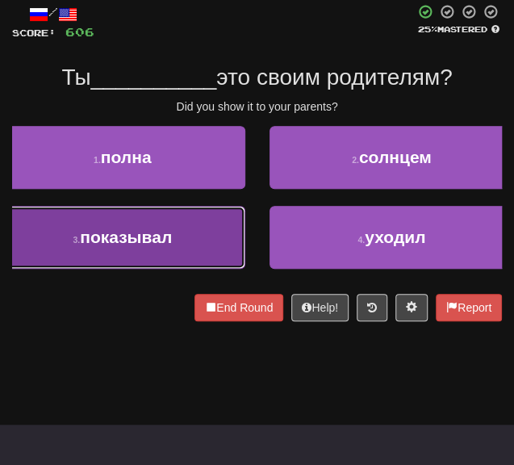
click at [132, 243] on span "показывал" at bounding box center [126, 237] width 92 height 19
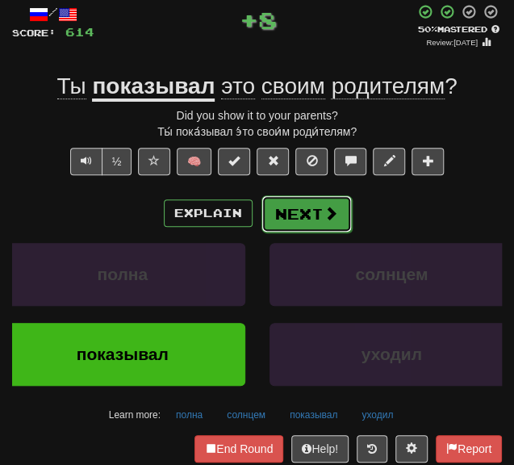
click at [299, 207] on button "Next" at bounding box center [306, 213] width 90 height 37
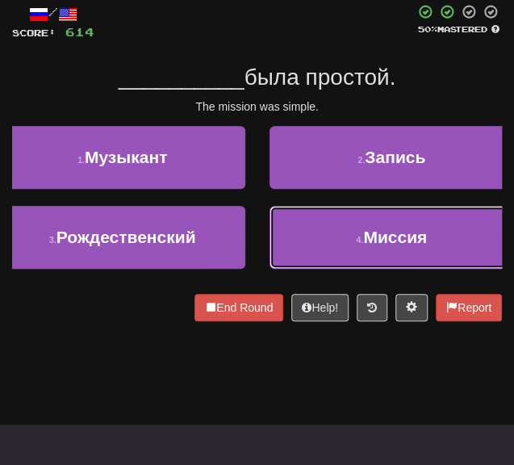
click at [312, 241] on button "4 . Миссия" at bounding box center [391, 237] width 245 height 63
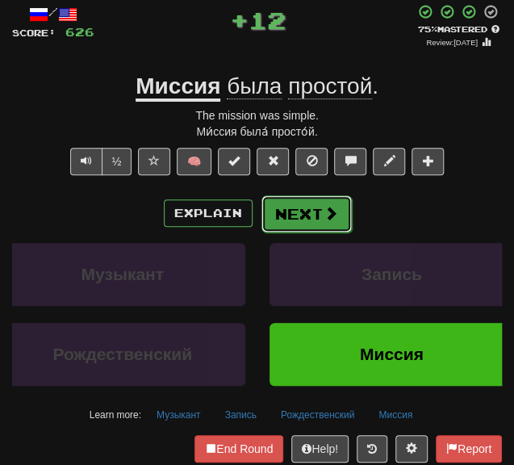
click at [296, 203] on button "Next" at bounding box center [306, 213] width 90 height 37
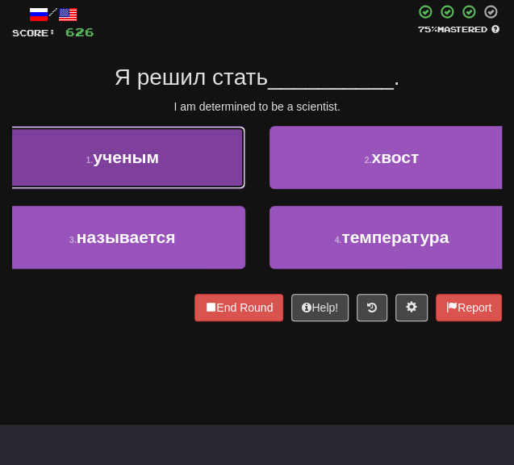
click at [175, 157] on button "1 . ученым" at bounding box center [122, 157] width 245 height 63
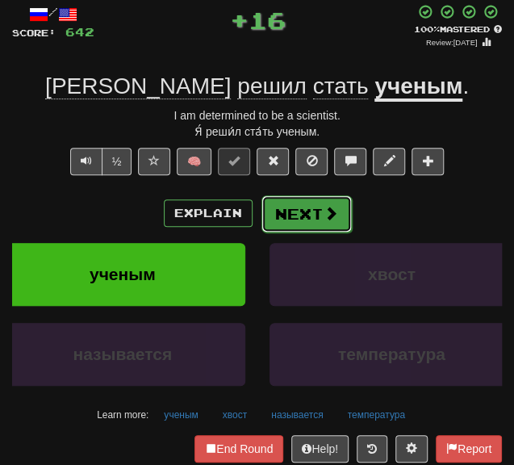
click at [296, 215] on button "Next" at bounding box center [306, 213] width 90 height 37
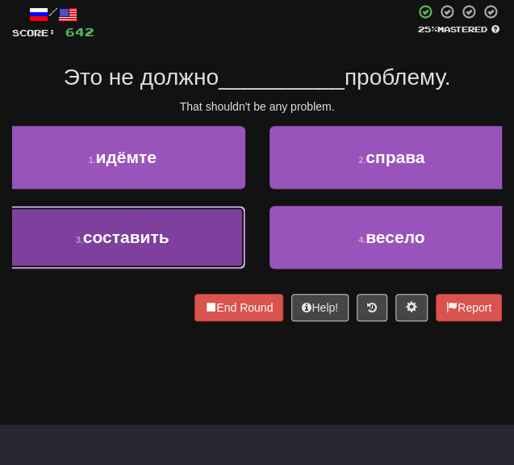
click at [234, 236] on button "3 . составить" at bounding box center [122, 237] width 245 height 63
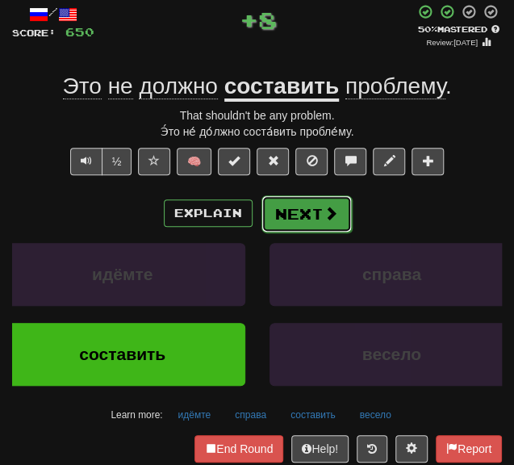
click at [308, 210] on button "Next" at bounding box center [306, 213] width 90 height 37
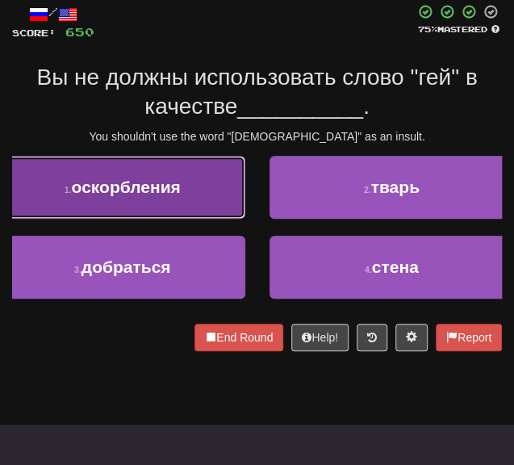
click at [175, 197] on button "1 . оскорбления" at bounding box center [122, 187] width 245 height 63
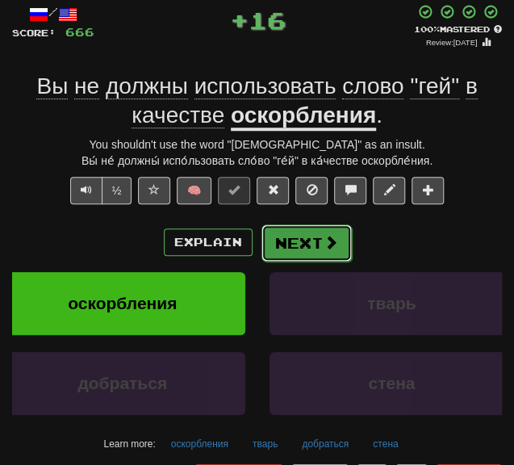
click at [307, 246] on button "Next" at bounding box center [306, 242] width 90 height 37
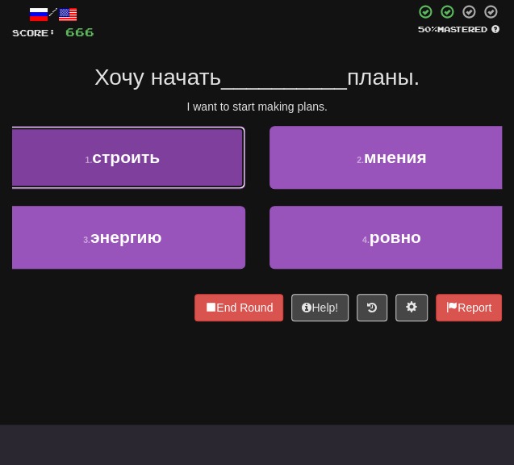
click at [151, 179] on button "1 . строить" at bounding box center [122, 157] width 245 height 63
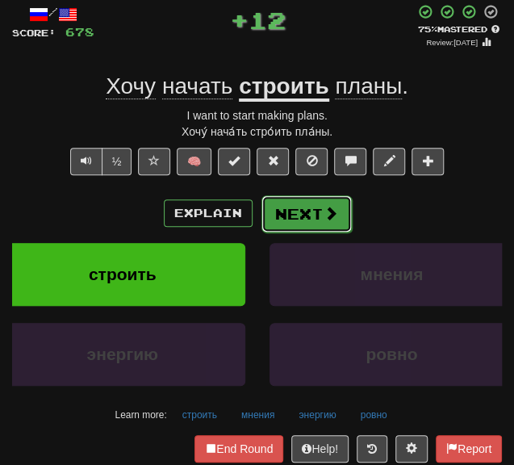
click at [285, 204] on button "Next" at bounding box center [306, 213] width 90 height 37
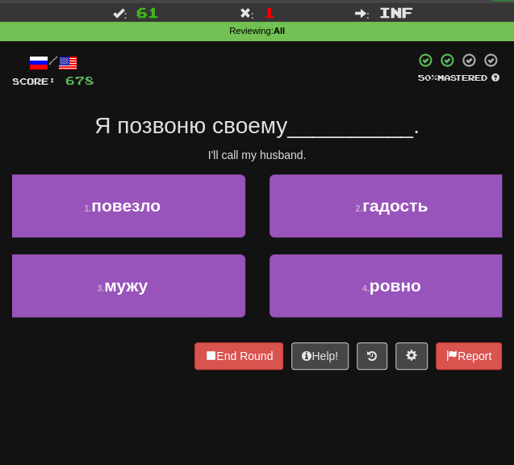
scroll to position [0, 0]
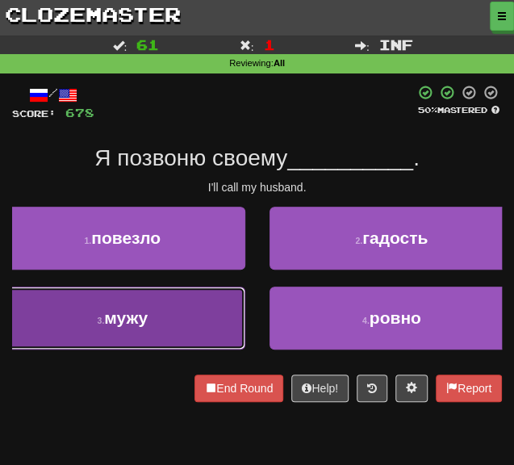
click at [190, 327] on button "3 . мужу" at bounding box center [122, 317] width 245 height 63
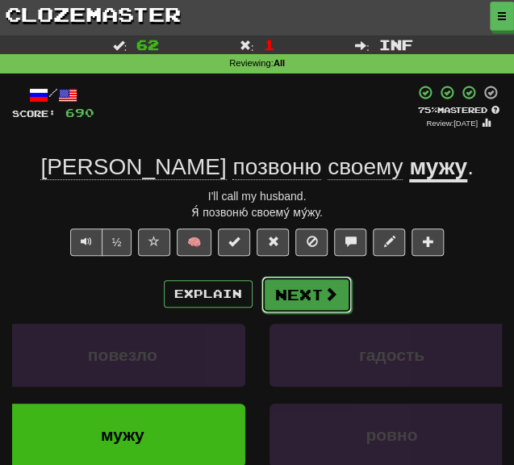
click at [297, 281] on button "Next" at bounding box center [306, 294] width 90 height 37
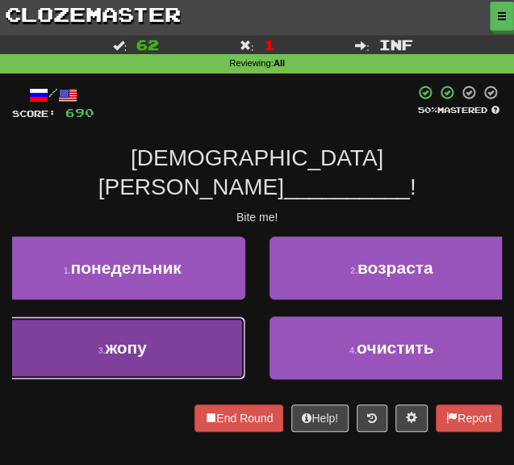
click at [211, 330] on button "3 . жопу" at bounding box center [122, 347] width 245 height 63
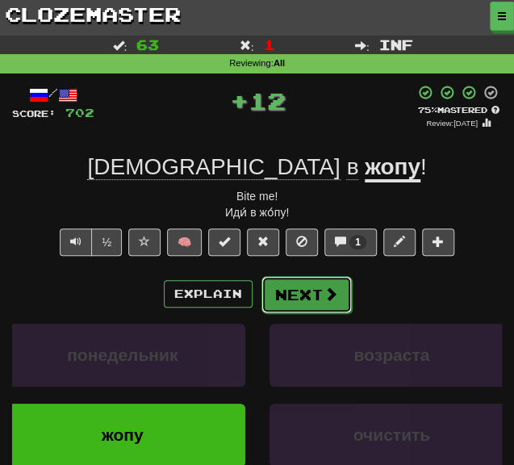
click at [295, 290] on button "Next" at bounding box center [306, 294] width 90 height 37
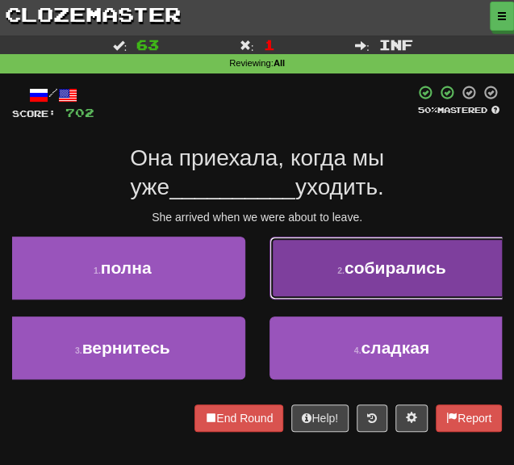
click at [330, 278] on button "2 . собирались" at bounding box center [391, 267] width 245 height 63
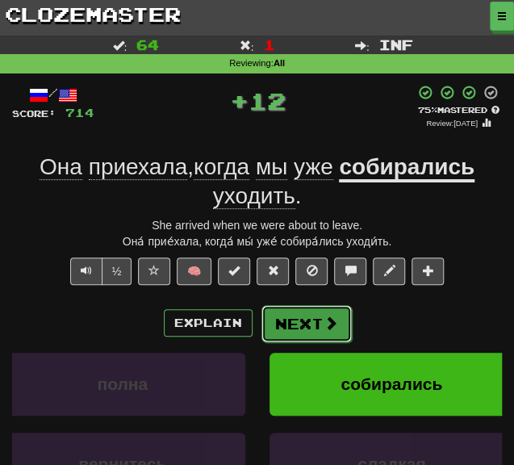
click at [306, 327] on button "Next" at bounding box center [306, 323] width 90 height 37
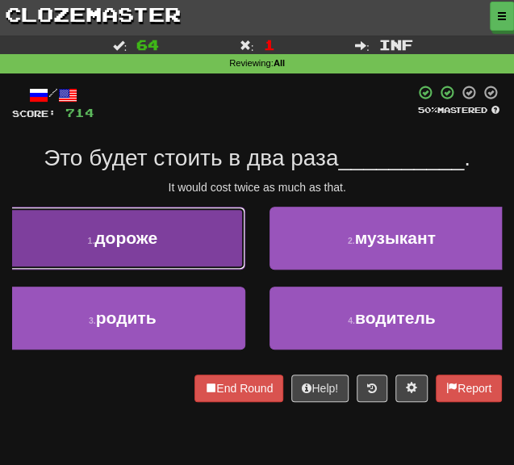
click at [87, 238] on small "1 ." at bounding box center [90, 241] width 7 height 10
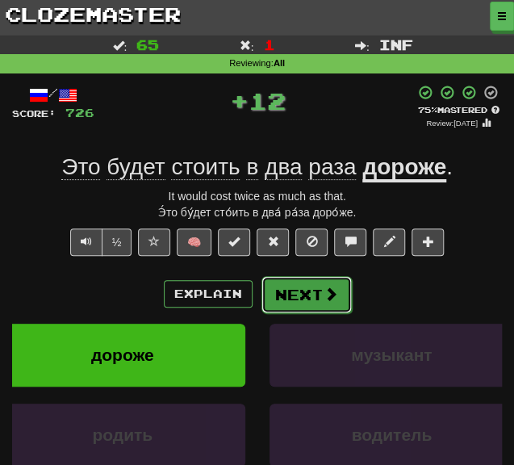
click at [310, 303] on button "Next" at bounding box center [306, 294] width 90 height 37
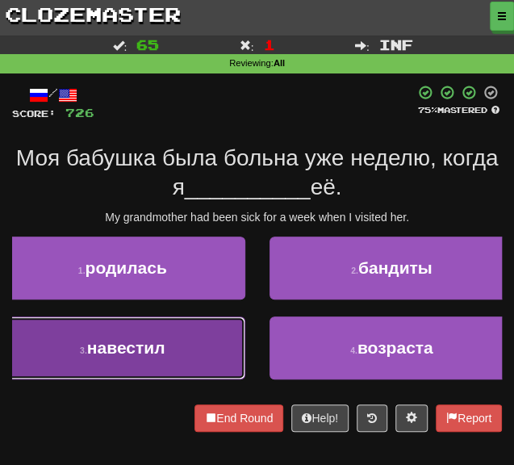
click at [183, 342] on button "3 . навестил" at bounding box center [122, 347] width 245 height 63
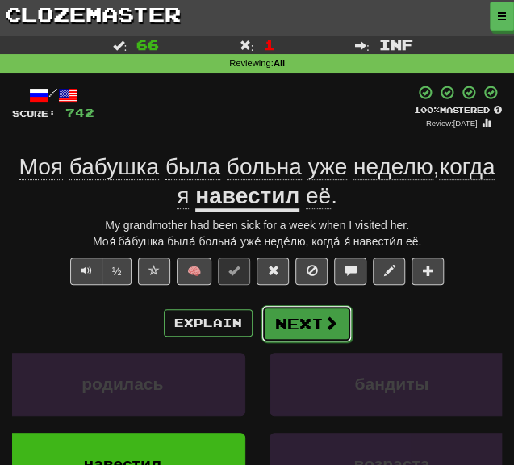
click at [306, 321] on button "Next" at bounding box center [306, 323] width 90 height 37
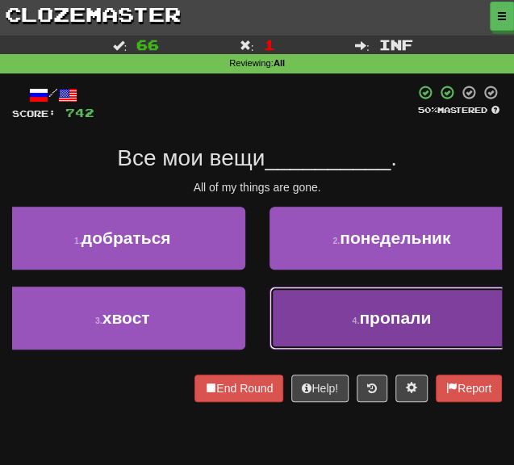
click at [290, 318] on button "4 . пропали" at bounding box center [391, 317] width 245 height 63
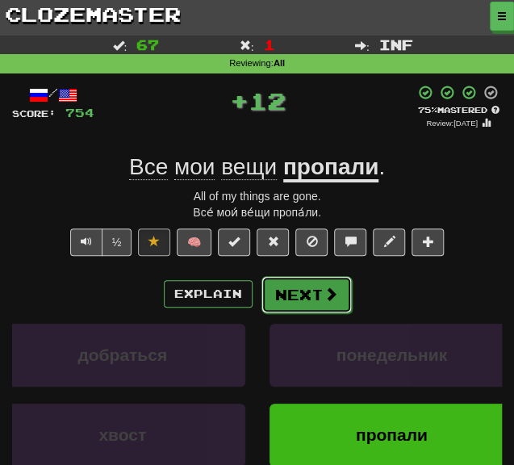
click at [283, 280] on button "Next" at bounding box center [306, 294] width 90 height 37
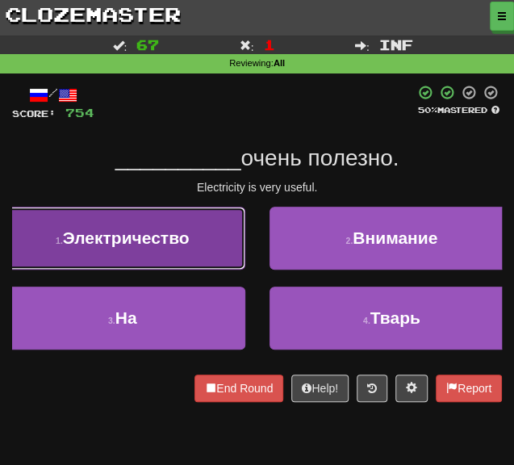
click at [213, 228] on button "1 . Электричество" at bounding box center [122, 238] width 245 height 63
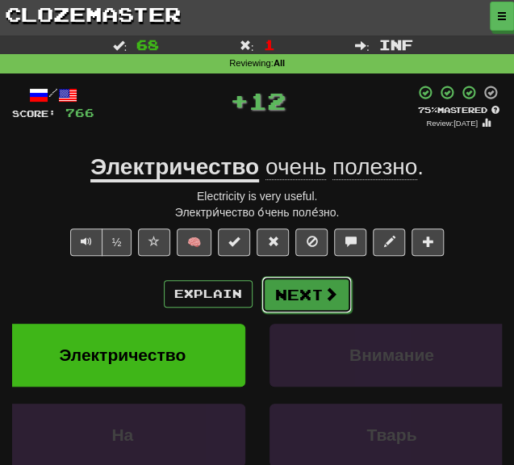
click at [302, 300] on button "Next" at bounding box center [306, 294] width 90 height 37
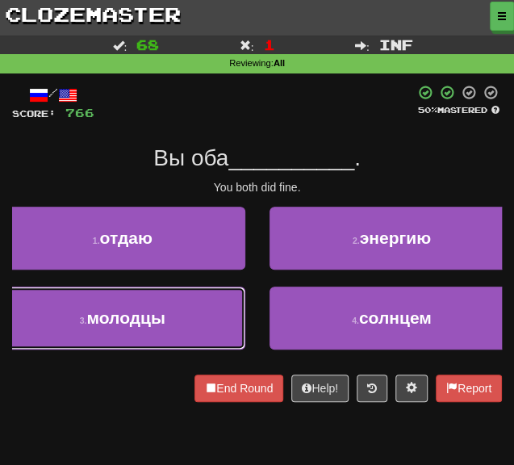
click at [192, 321] on button "3 . молодцы" at bounding box center [122, 317] width 245 height 63
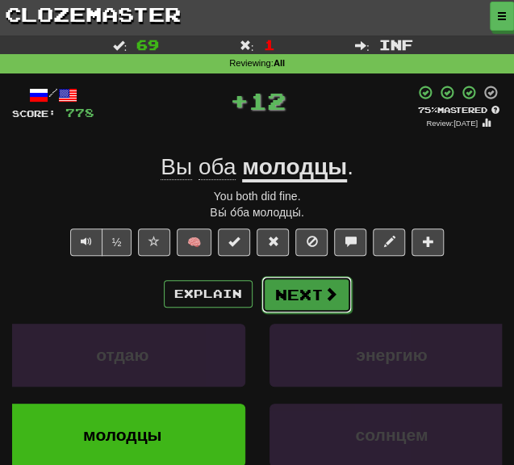
click at [307, 288] on button "Next" at bounding box center [306, 294] width 90 height 37
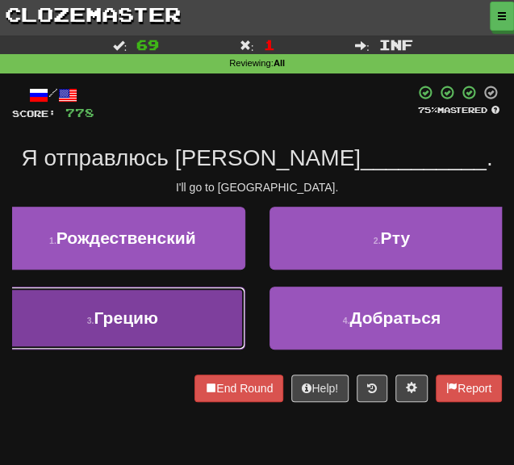
click at [145, 338] on button "3 . Грецию" at bounding box center [122, 317] width 245 height 63
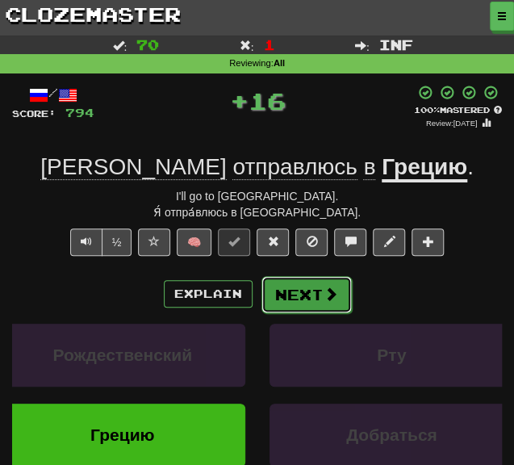
click at [282, 285] on button "Next" at bounding box center [306, 294] width 90 height 37
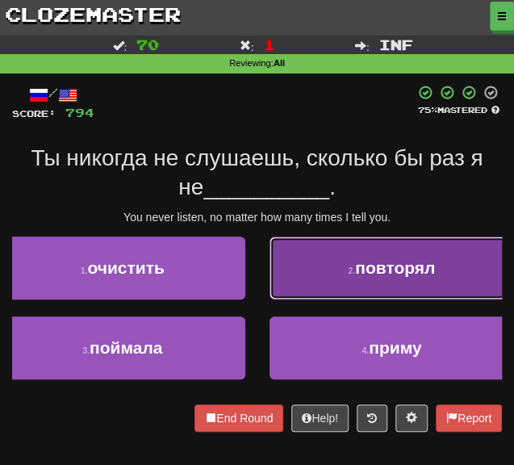
click at [302, 286] on button "2 . повторял" at bounding box center [391, 267] width 245 height 63
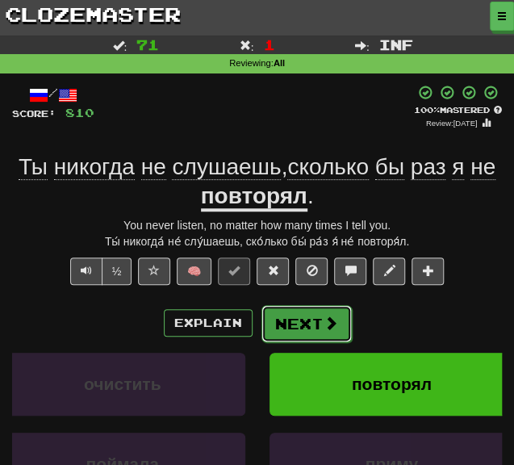
click at [290, 324] on button "Next" at bounding box center [306, 323] width 90 height 37
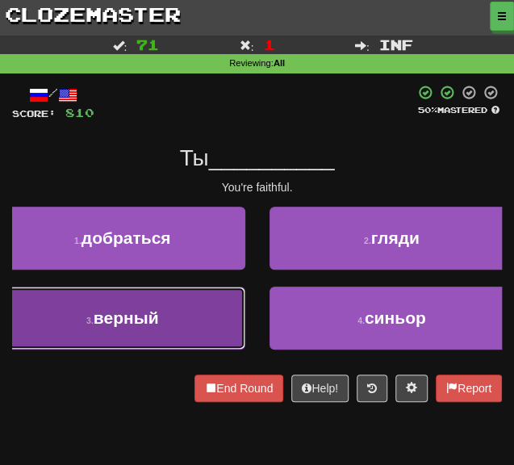
click at [147, 302] on button "3 . верный" at bounding box center [122, 317] width 245 height 63
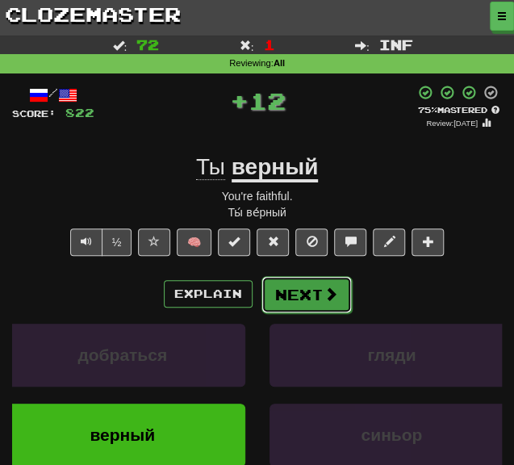
click at [282, 286] on button "Next" at bounding box center [306, 294] width 90 height 37
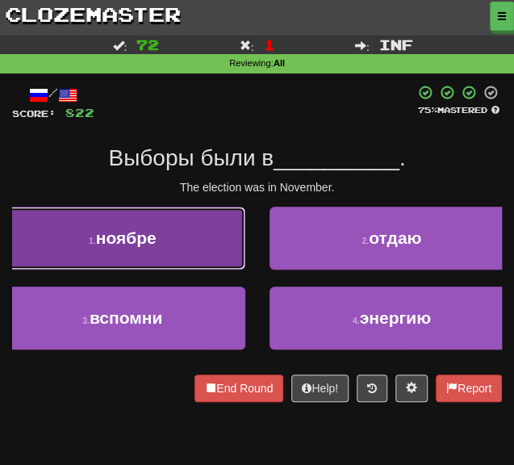
click at [195, 249] on button "1 . ноябре" at bounding box center [122, 238] width 245 height 63
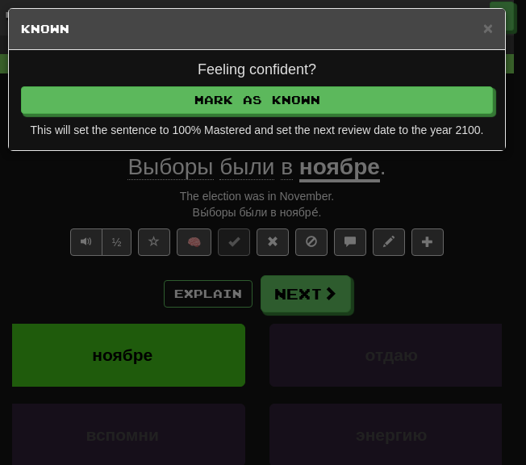
click at [290, 285] on div "× Known Feeling confident? Mark as Known This will set the sentence to 100% Mas…" at bounding box center [263, 232] width 526 height 465
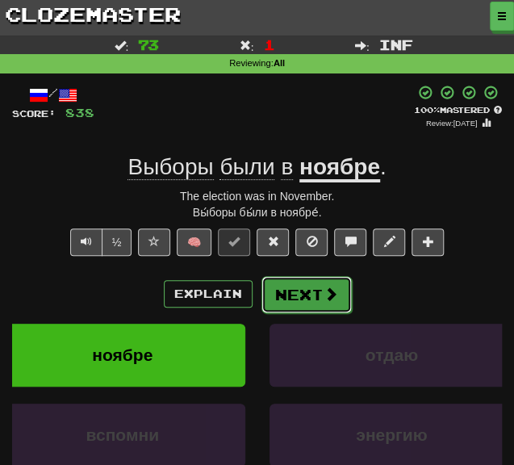
click at [294, 297] on button "Next" at bounding box center [306, 294] width 90 height 37
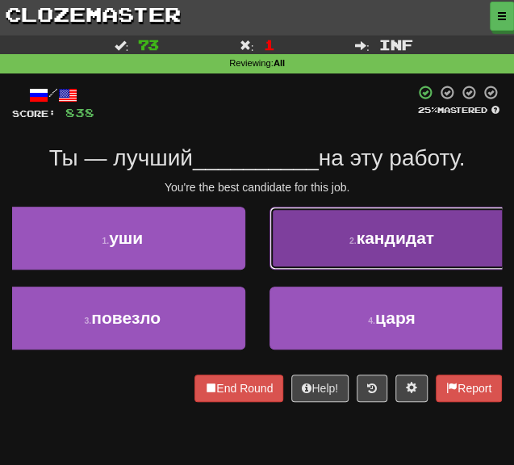
click at [311, 245] on button "2 . кандидат" at bounding box center [391, 238] width 245 height 63
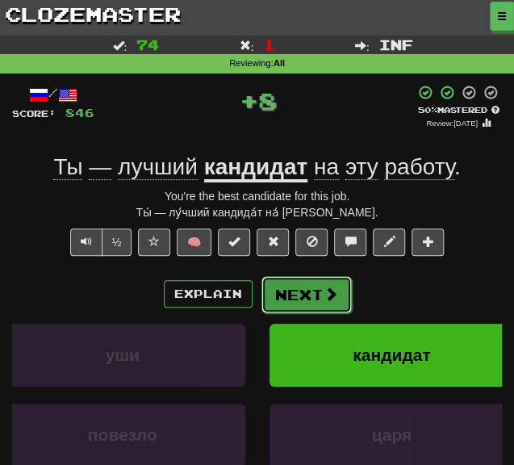
click at [302, 299] on button "Next" at bounding box center [306, 294] width 90 height 37
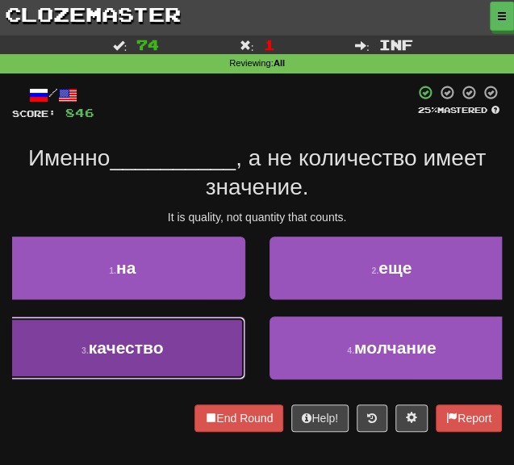
click at [161, 336] on button "3 . качество" at bounding box center [122, 347] width 245 height 63
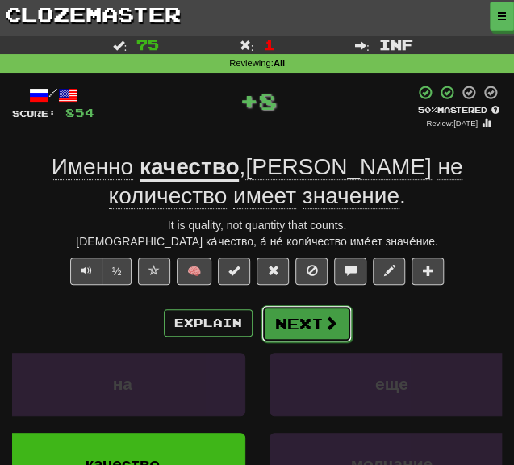
click at [290, 320] on button "Next" at bounding box center [306, 323] width 90 height 37
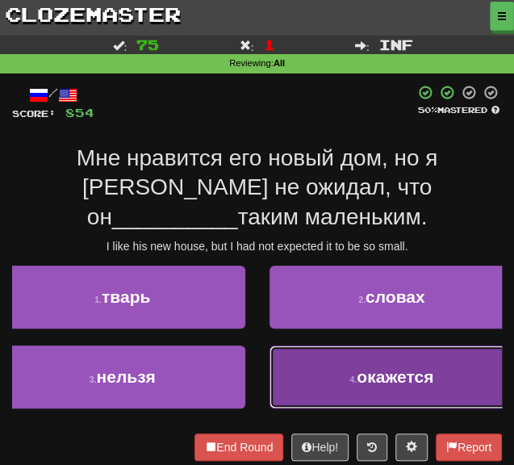
click at [311, 345] on button "4 . окажется" at bounding box center [391, 376] width 245 height 63
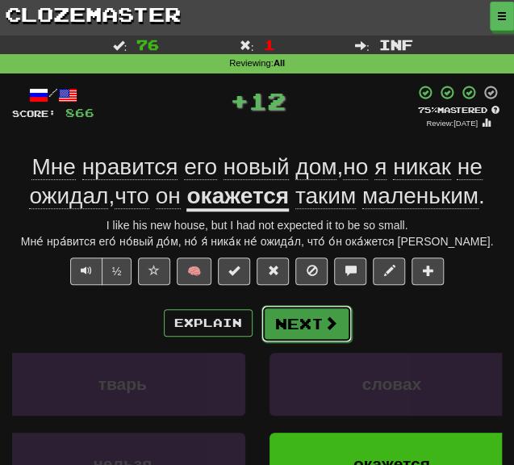
click at [307, 337] on button "Next" at bounding box center [306, 323] width 90 height 37
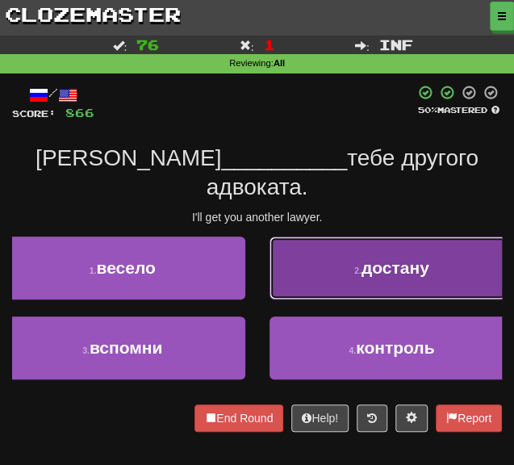
click at [318, 241] on button "2 . достану" at bounding box center [391, 267] width 245 height 63
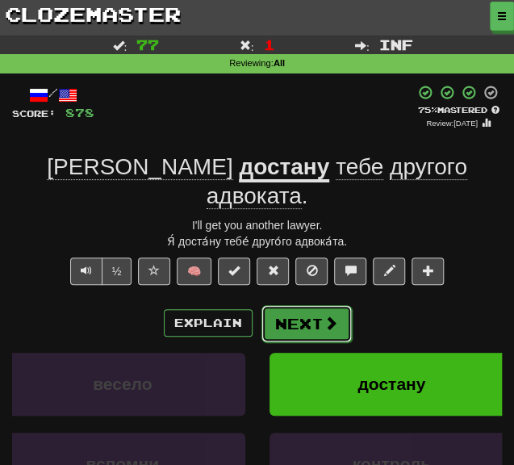
click at [298, 305] on button "Next" at bounding box center [306, 323] width 90 height 37
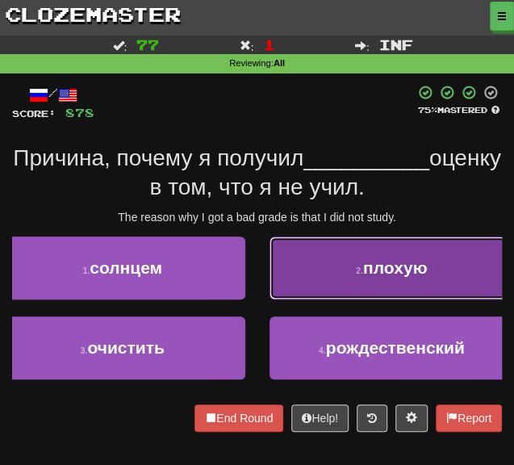
click at [320, 283] on button "2 . плохую" at bounding box center [391, 267] width 245 height 63
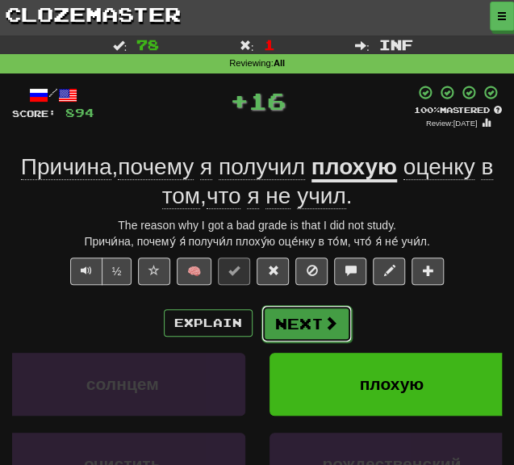
click at [303, 331] on button "Next" at bounding box center [306, 323] width 90 height 37
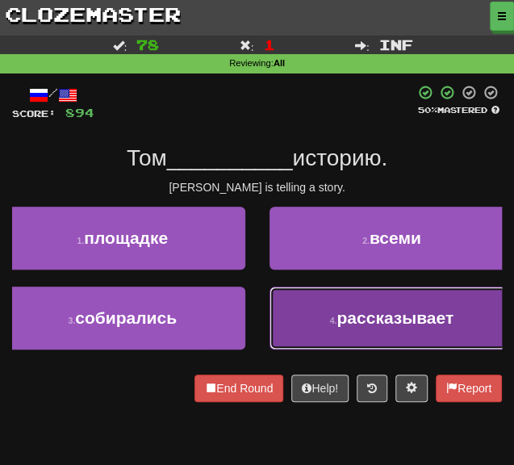
click at [325, 310] on button "4 . рассказывает" at bounding box center [391, 317] width 245 height 63
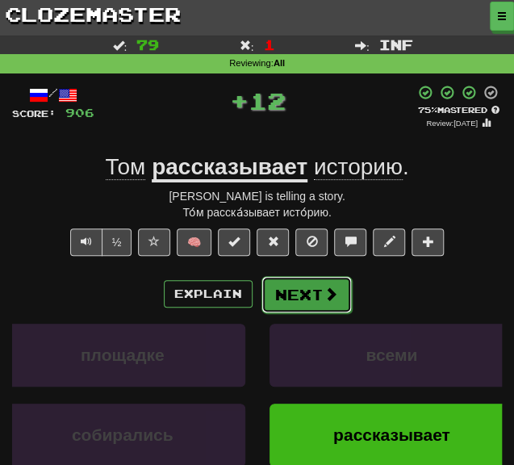
click at [284, 300] on button "Next" at bounding box center [306, 294] width 90 height 37
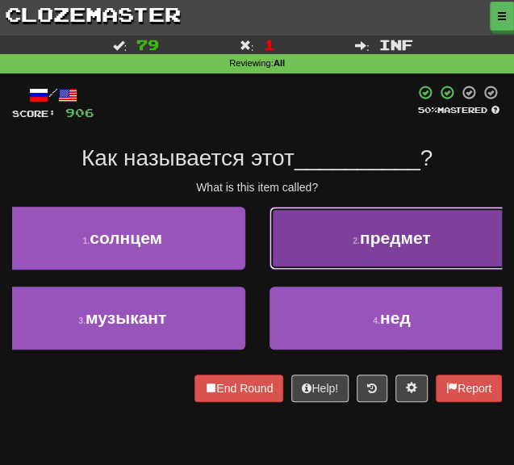
click at [337, 240] on button "2 . предмет" at bounding box center [391, 238] width 245 height 63
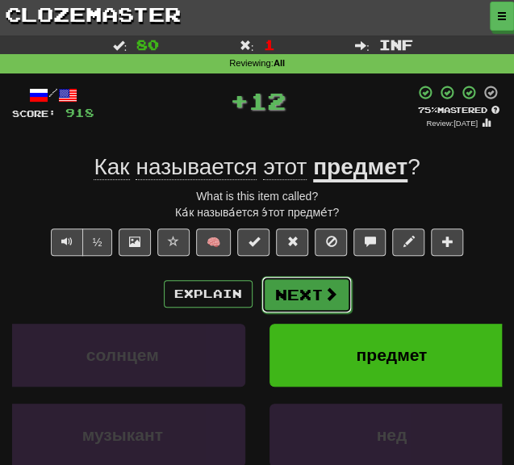
click at [295, 286] on button "Next" at bounding box center [306, 294] width 90 height 37
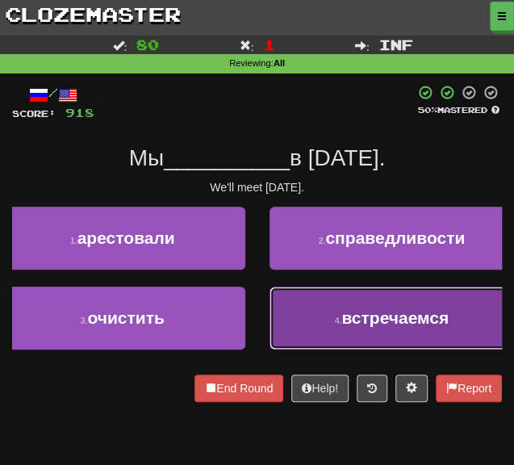
click at [338, 328] on button "4 . встречаемся" at bounding box center [391, 317] width 245 height 63
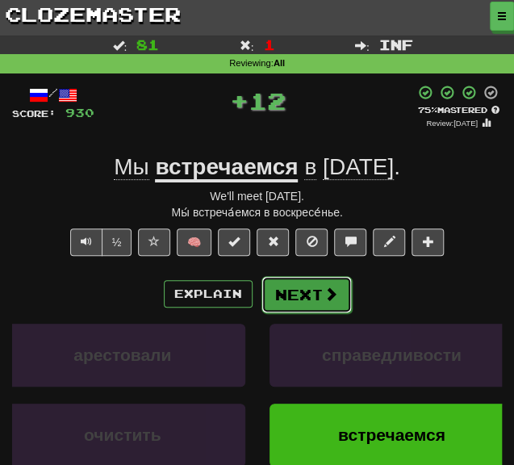
click at [290, 297] on button "Next" at bounding box center [306, 294] width 90 height 37
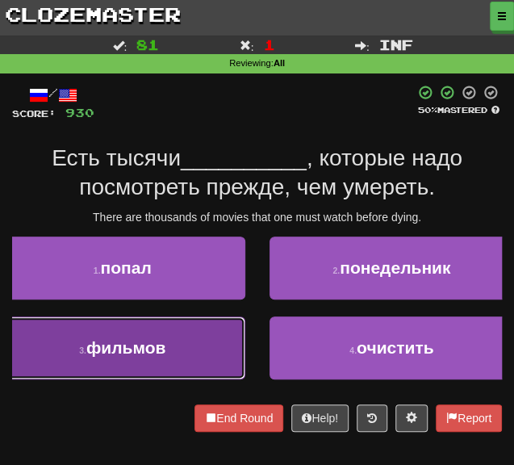
click at [190, 328] on button "3 . фильмов" at bounding box center [122, 347] width 245 height 63
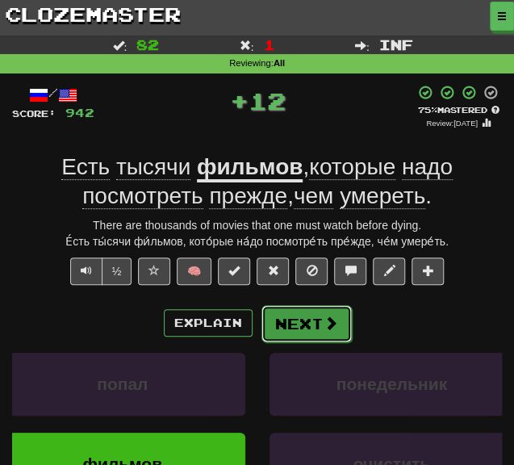
click at [294, 333] on button "Next" at bounding box center [306, 323] width 90 height 37
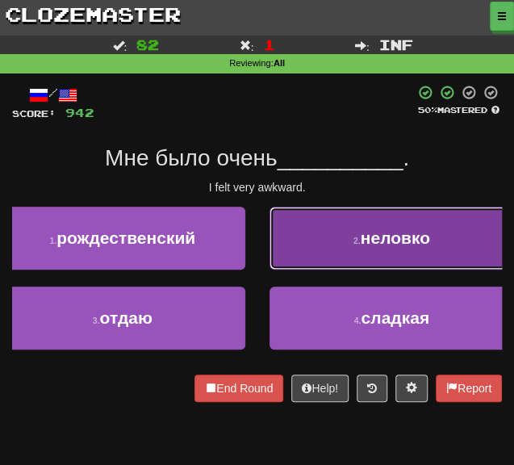
click at [349, 230] on button "2 . неловко" at bounding box center [391, 238] width 245 height 63
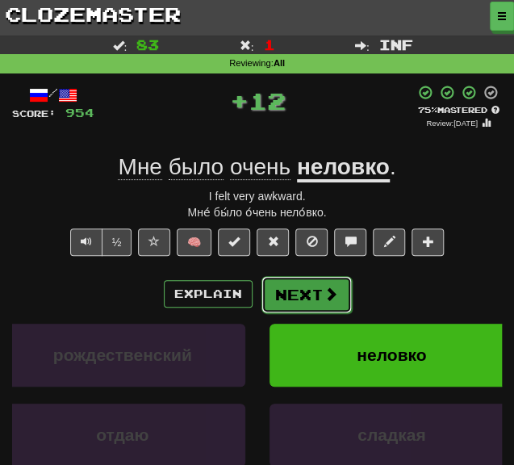
click at [290, 301] on button "Next" at bounding box center [306, 294] width 90 height 37
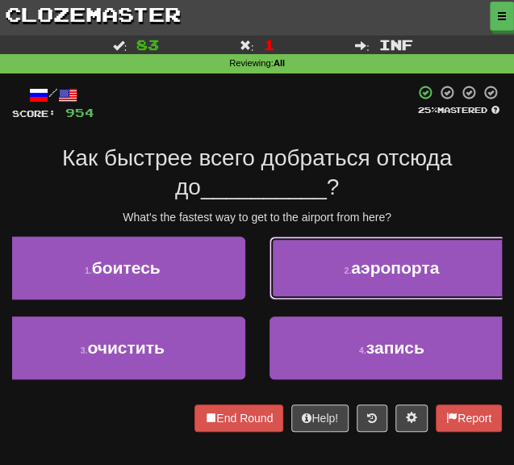
click at [293, 265] on button "2 . аэропорта" at bounding box center [391, 267] width 245 height 63
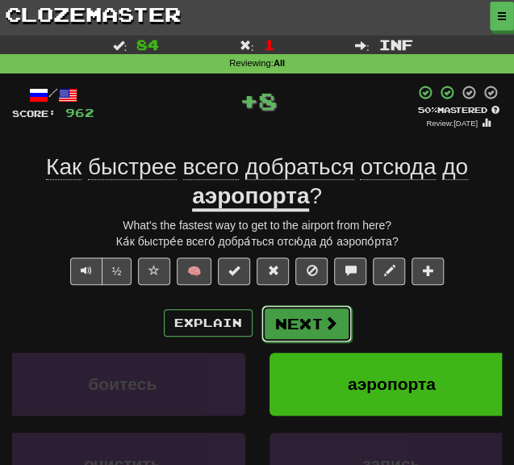
click at [269, 320] on button "Next" at bounding box center [306, 323] width 90 height 37
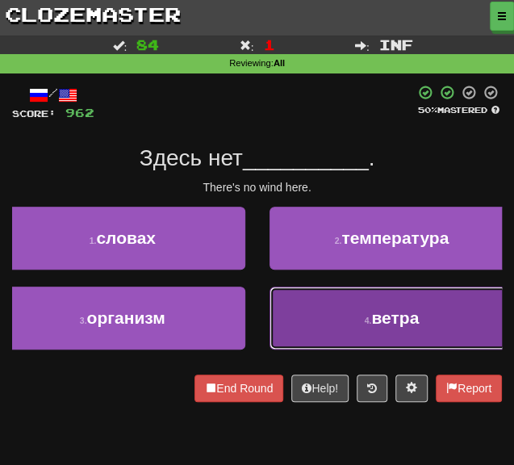
click at [289, 317] on button "4 . ветра" at bounding box center [391, 317] width 245 height 63
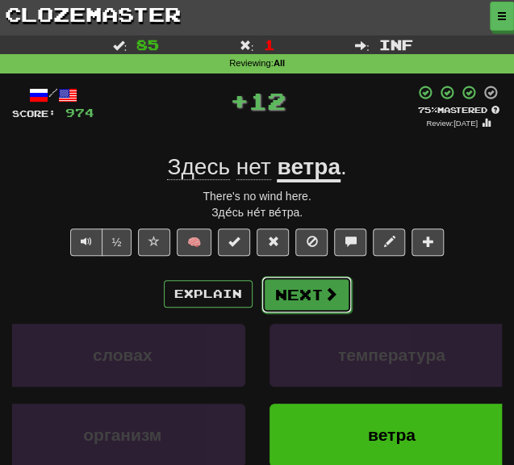
click at [268, 297] on button "Next" at bounding box center [306, 294] width 90 height 37
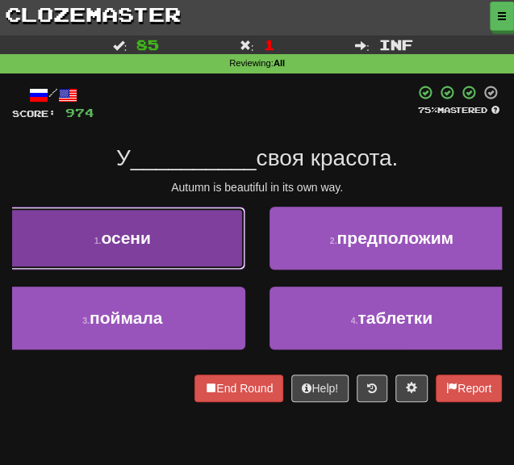
click at [150, 232] on span "осени" at bounding box center [126, 237] width 50 height 19
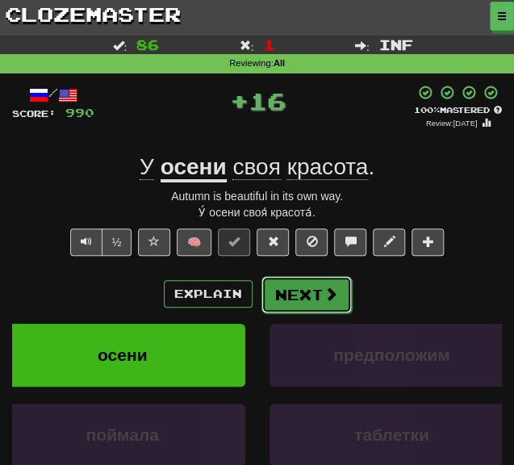
click at [298, 303] on button "Next" at bounding box center [306, 294] width 90 height 37
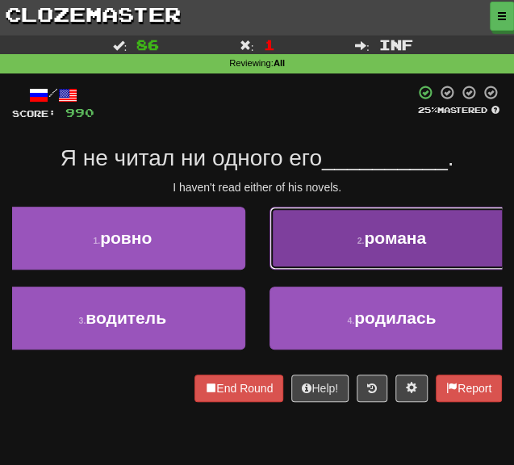
click at [323, 249] on button "2 . романа" at bounding box center [391, 238] width 245 height 63
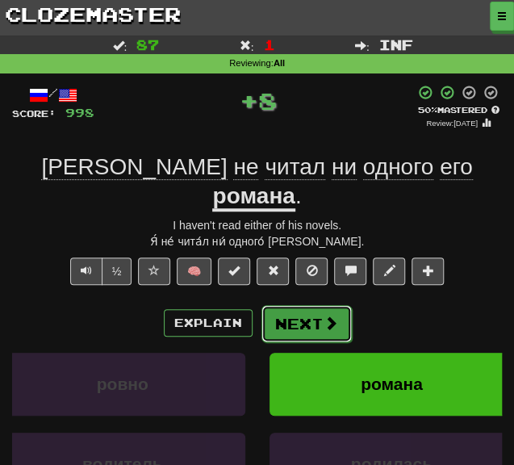
click at [292, 311] on button "Next" at bounding box center [306, 323] width 90 height 37
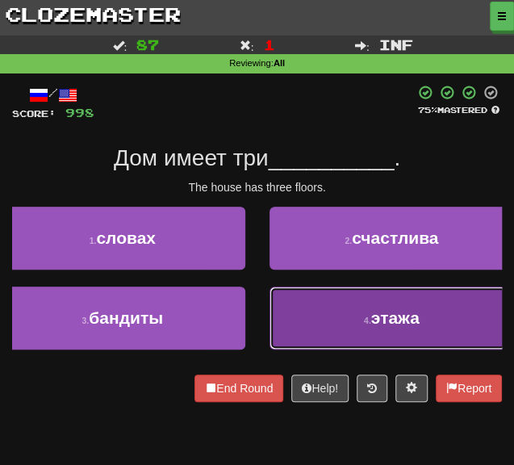
click at [301, 317] on button "4 . этажа" at bounding box center [391, 317] width 245 height 63
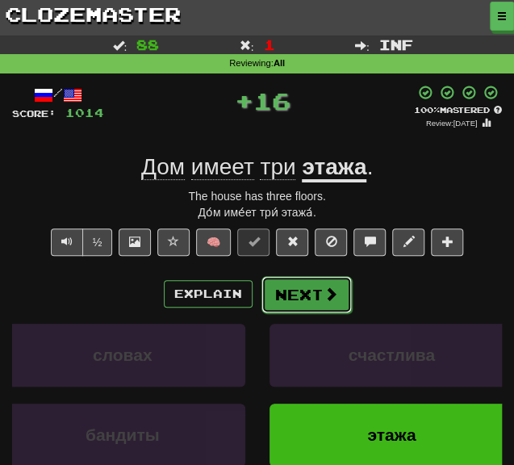
click at [282, 285] on button "Next" at bounding box center [306, 294] width 90 height 37
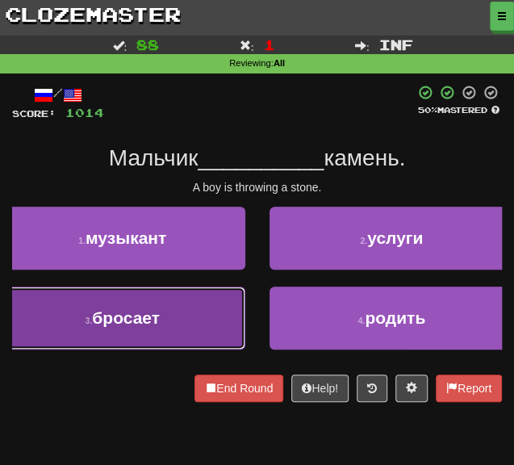
click at [196, 314] on button "3 . бросает" at bounding box center [122, 317] width 245 height 63
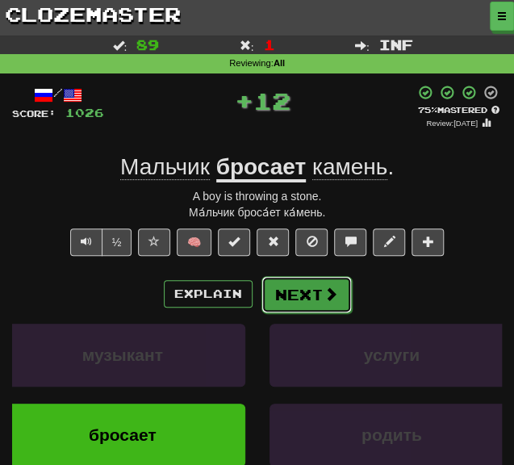
click at [278, 285] on button "Next" at bounding box center [306, 294] width 90 height 37
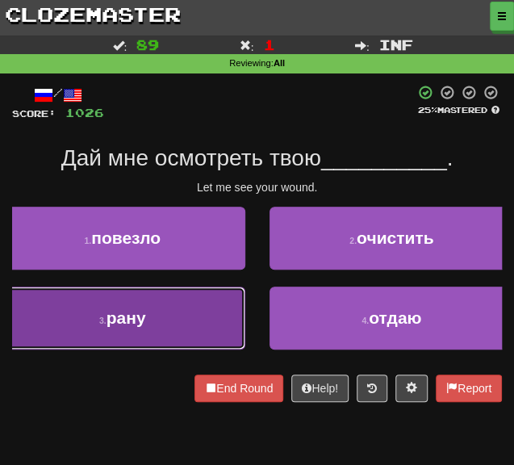
click at [193, 327] on button "3 . рану" at bounding box center [122, 317] width 245 height 63
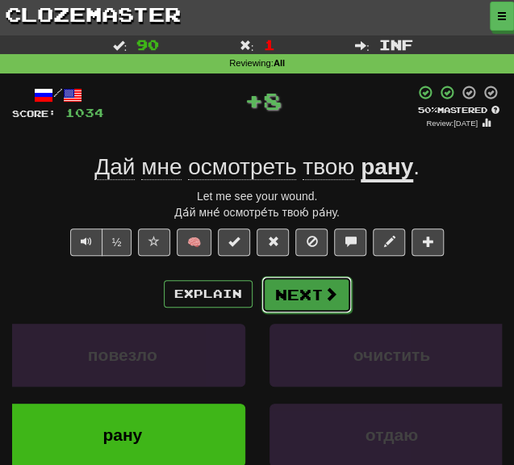
click at [279, 291] on button "Next" at bounding box center [306, 294] width 90 height 37
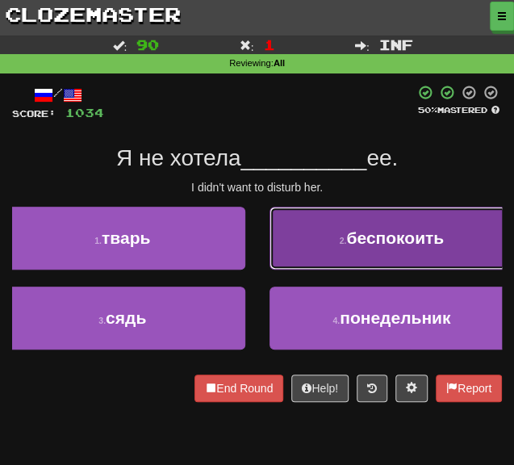
click at [345, 241] on small "2 ." at bounding box center [343, 241] width 7 height 10
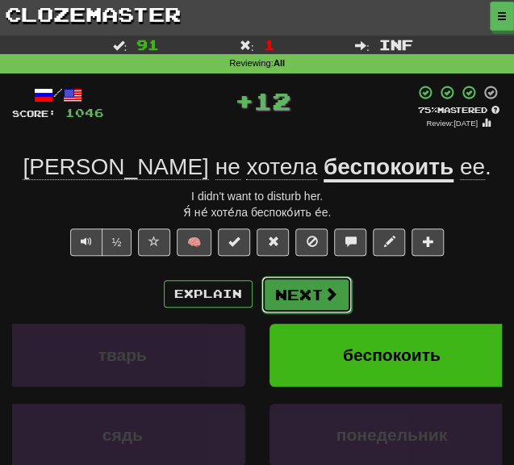
click at [290, 303] on button "Next" at bounding box center [306, 294] width 90 height 37
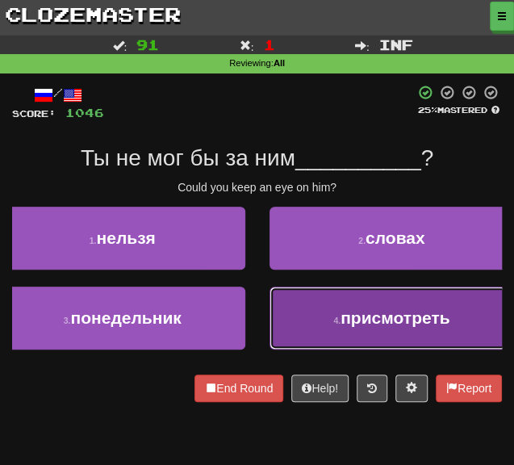
click at [295, 327] on button "4 . присмотреть" at bounding box center [391, 317] width 245 height 63
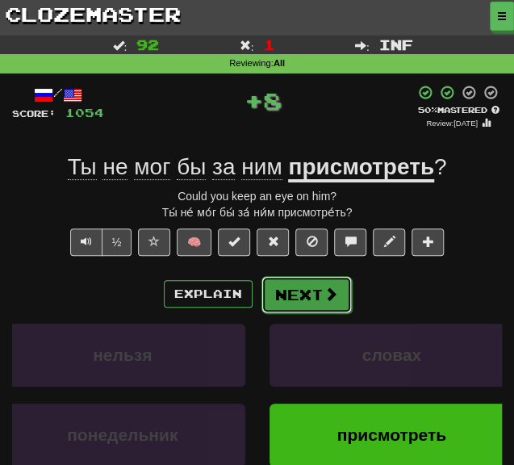
click at [286, 285] on button "Next" at bounding box center [306, 294] width 90 height 37
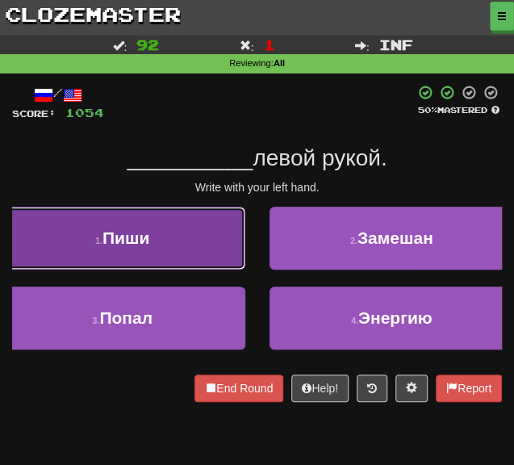
click at [179, 244] on button "1 . Пиши" at bounding box center [122, 238] width 245 height 63
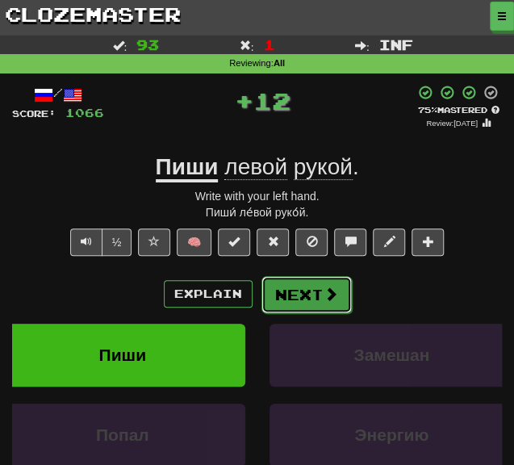
click at [299, 301] on button "Next" at bounding box center [306, 294] width 90 height 37
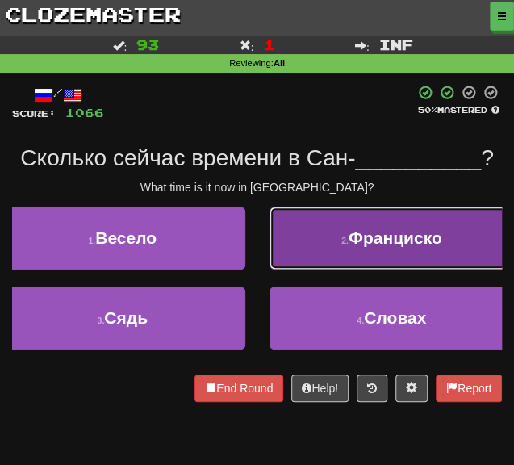
click at [317, 257] on button "2 . Франциско" at bounding box center [391, 238] width 245 height 63
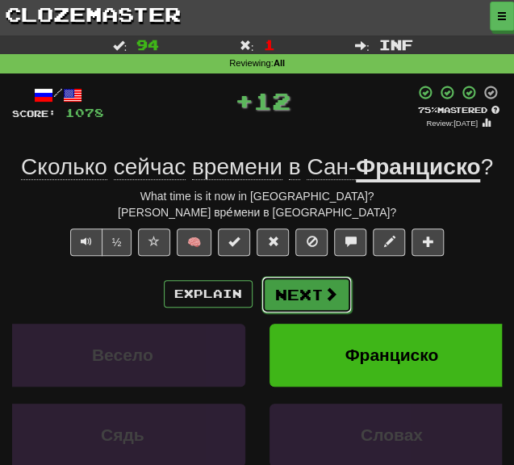
click at [282, 299] on button "Next" at bounding box center [306, 294] width 90 height 37
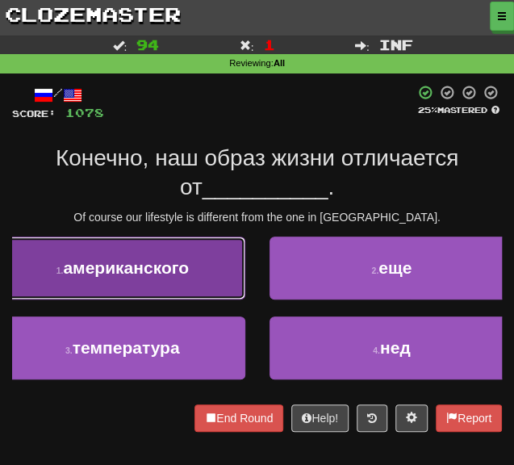
click at [194, 277] on button "1 . американского" at bounding box center [122, 267] width 245 height 63
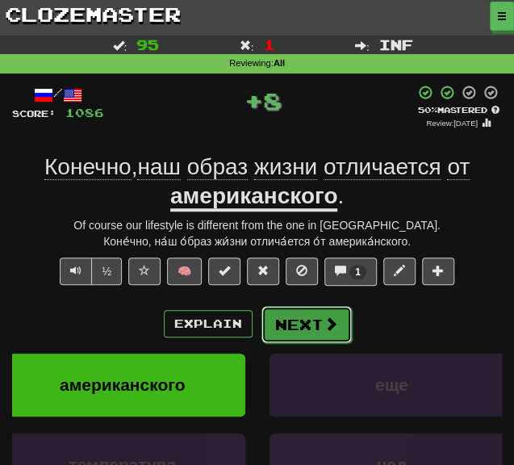
click at [303, 311] on button "Next" at bounding box center [306, 324] width 90 height 37
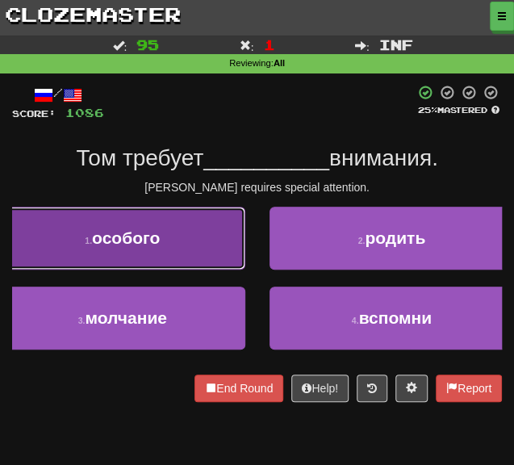
click at [198, 262] on button "1 . особого" at bounding box center [122, 238] width 245 height 63
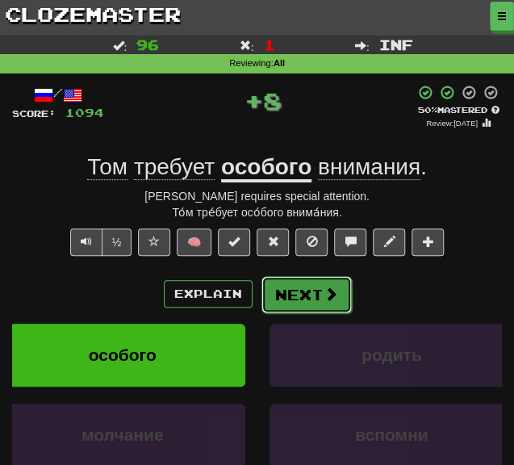
click at [309, 288] on button "Next" at bounding box center [306, 294] width 90 height 37
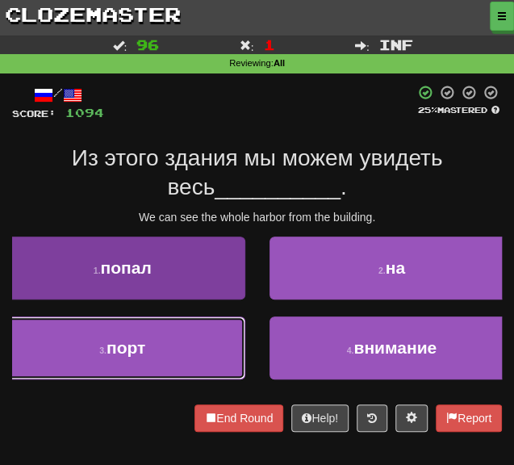
click at [63, 336] on button "3 . порт" at bounding box center [122, 347] width 245 height 63
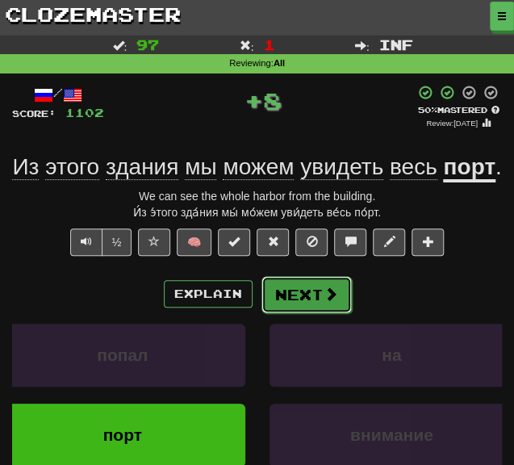
click at [289, 308] on button "Next" at bounding box center [306, 294] width 90 height 37
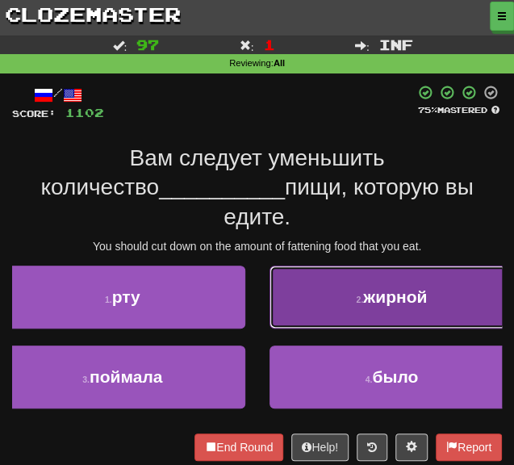
click at [380, 284] on button "2 . жирной" at bounding box center [391, 296] width 245 height 63
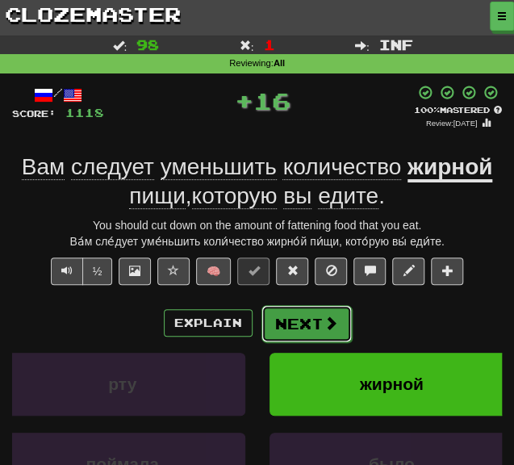
click at [328, 318] on span at bounding box center [331, 322] width 15 height 15
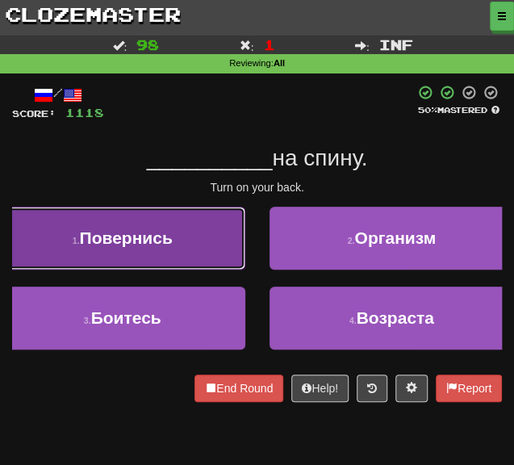
click at [156, 232] on span "Повернись" at bounding box center [126, 237] width 93 height 19
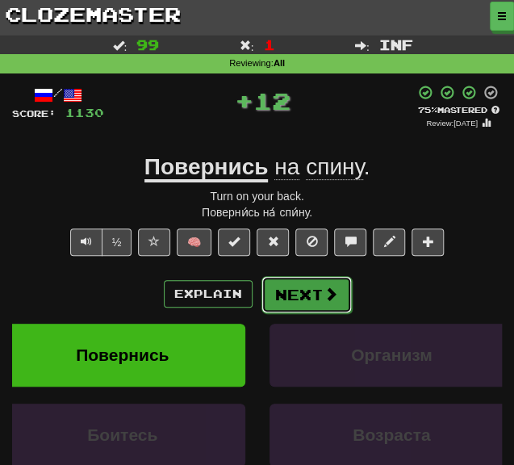
click at [300, 299] on button "Next" at bounding box center [306, 294] width 90 height 37
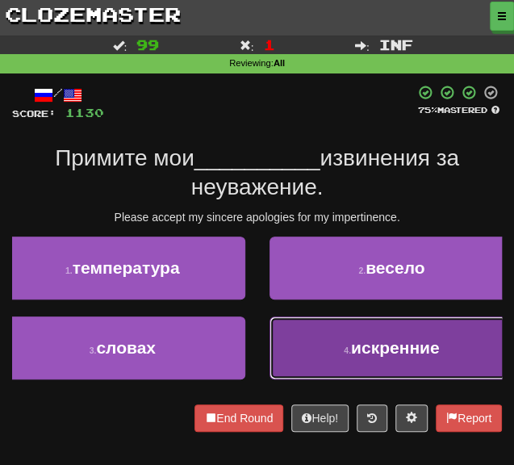
click at [271, 320] on button "4 . искренние" at bounding box center [391, 347] width 245 height 63
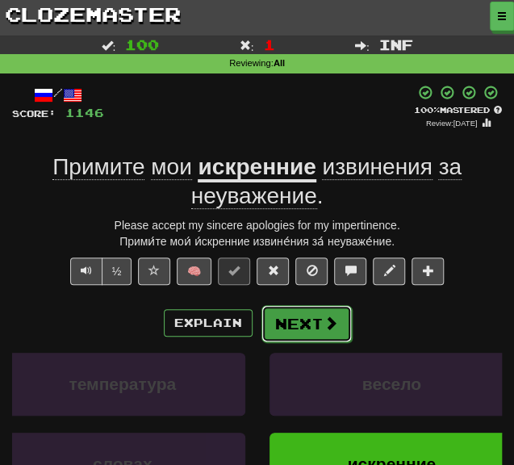
click at [288, 320] on button "Next" at bounding box center [306, 323] width 90 height 37
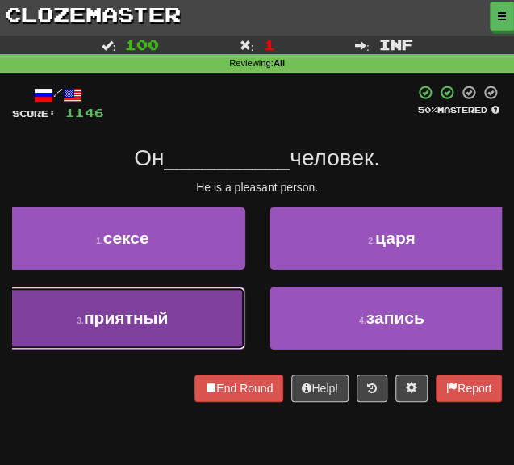
click at [182, 310] on button "3 . приятный" at bounding box center [122, 317] width 245 height 63
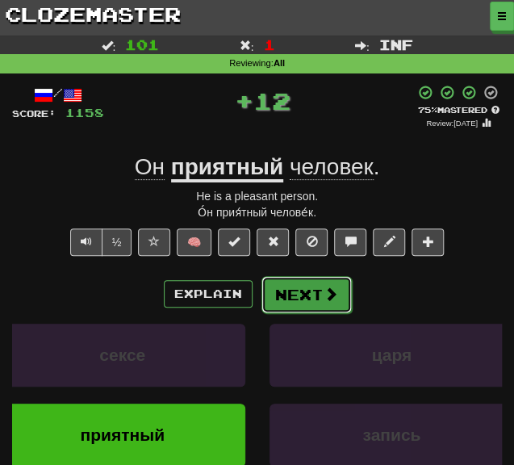
click at [278, 286] on button "Next" at bounding box center [306, 294] width 90 height 37
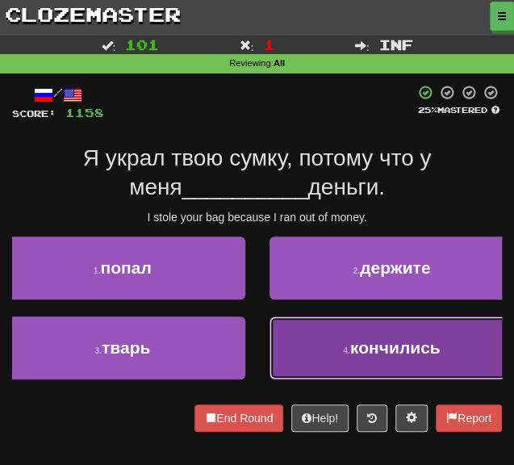
click at [309, 345] on button "4 . кончились" at bounding box center [391, 347] width 245 height 63
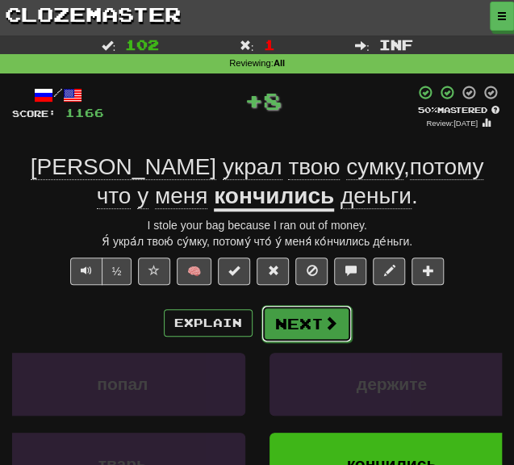
click at [307, 338] on button "Next" at bounding box center [306, 323] width 90 height 37
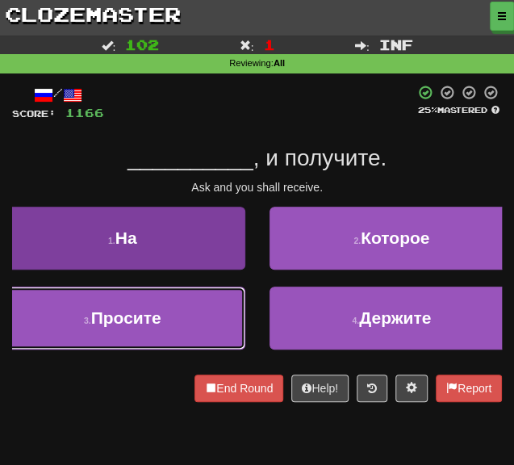
click at [198, 324] on button "3 . Просите" at bounding box center [122, 317] width 245 height 63
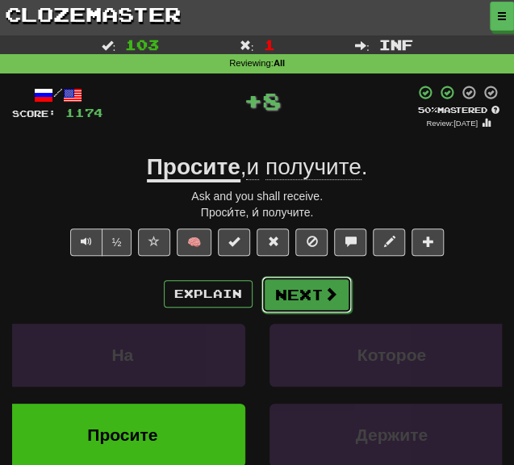
click at [307, 287] on button "Next" at bounding box center [306, 294] width 90 height 37
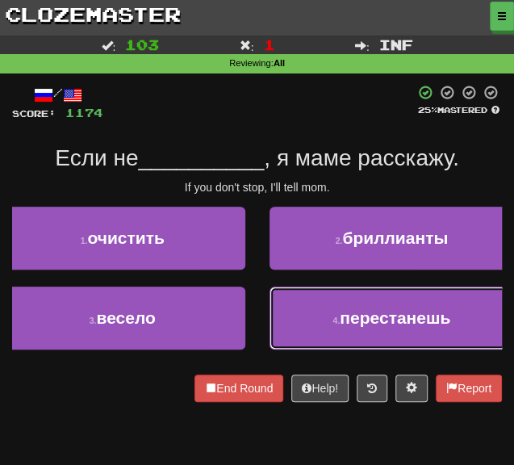
click at [295, 313] on button "4 . перестанешь" at bounding box center [391, 317] width 245 height 63
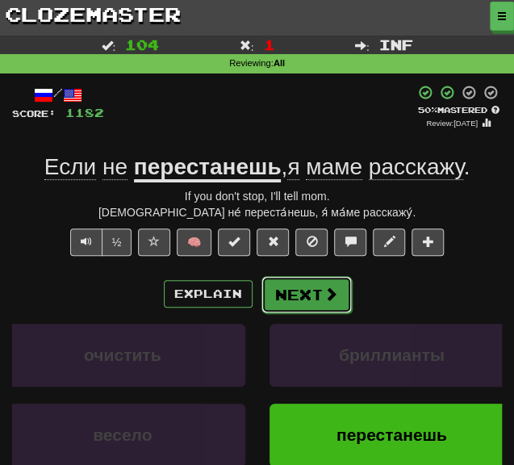
click at [277, 288] on button "Next" at bounding box center [306, 294] width 90 height 37
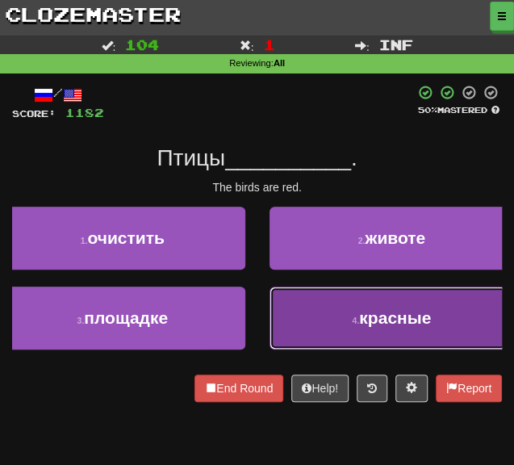
click at [313, 324] on button "4 . красные" at bounding box center [391, 317] width 245 height 63
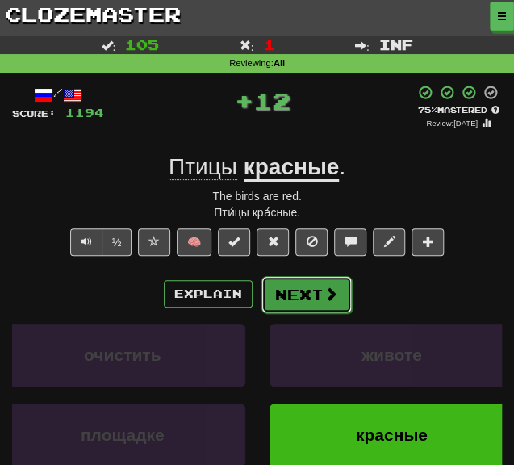
click at [302, 302] on button "Next" at bounding box center [306, 294] width 90 height 37
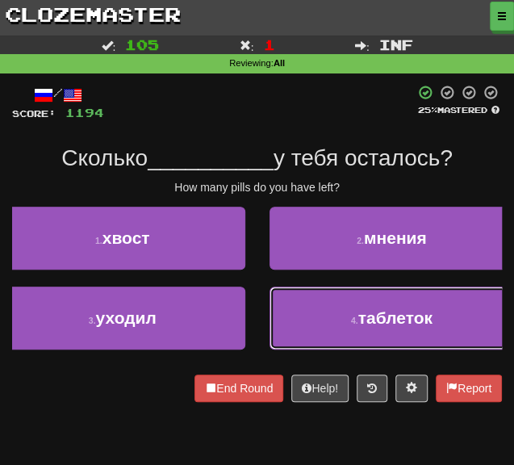
click at [310, 315] on button "4 . таблеток" at bounding box center [391, 317] width 245 height 63
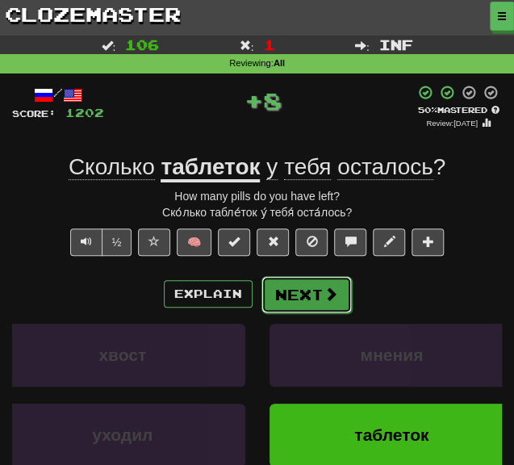
click at [284, 283] on button "Next" at bounding box center [306, 294] width 90 height 37
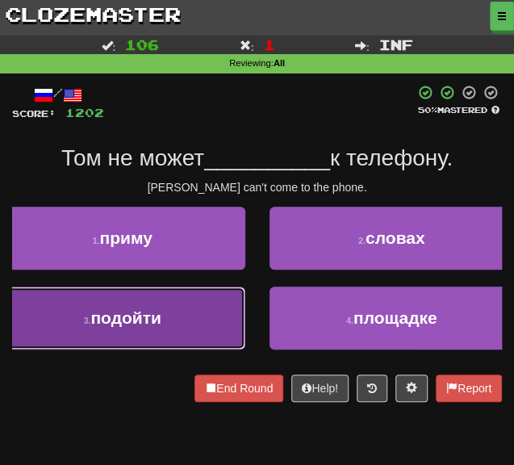
click at [207, 311] on button "3 . подойти" at bounding box center [122, 317] width 245 height 63
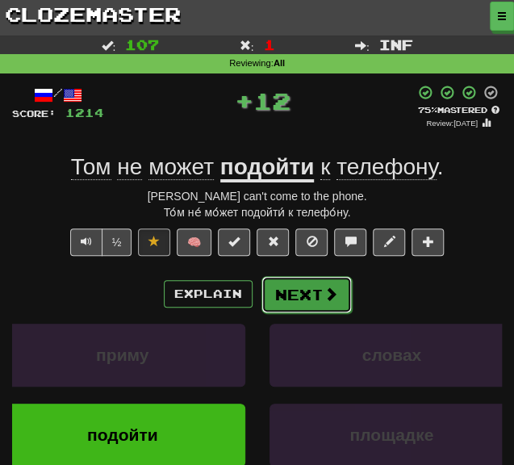
click at [292, 290] on button "Next" at bounding box center [306, 294] width 90 height 37
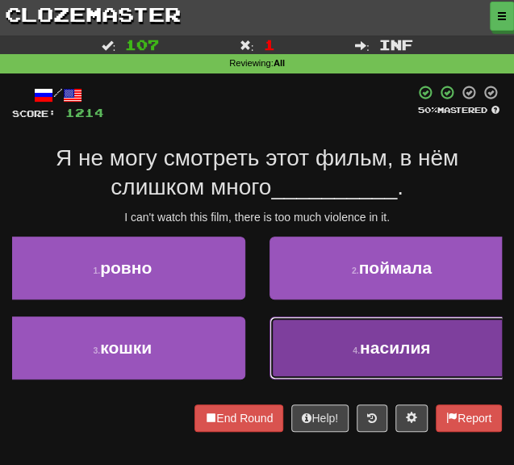
click at [318, 336] on button "4 . насилия" at bounding box center [391, 347] width 245 height 63
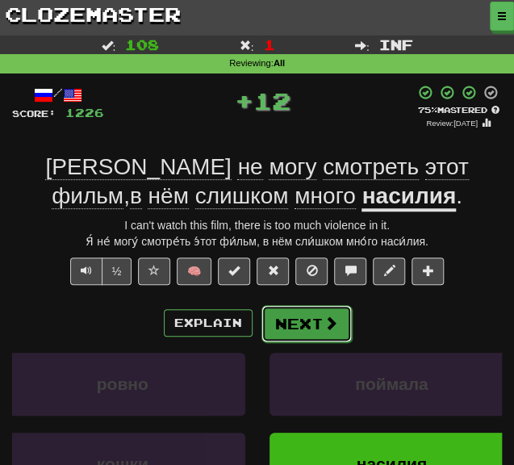
click at [287, 319] on button "Next" at bounding box center [306, 323] width 90 height 37
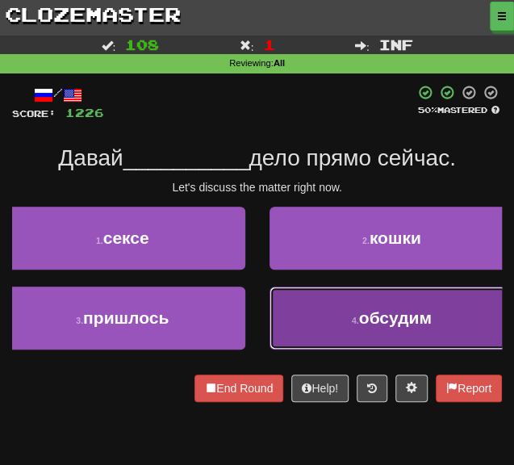
click at [303, 322] on button "4 . обсудим" at bounding box center [391, 317] width 245 height 63
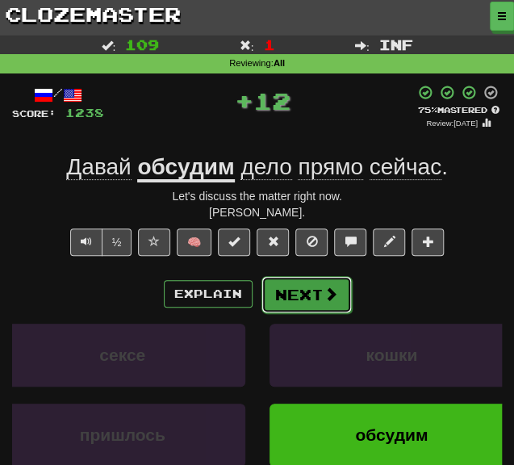
click at [292, 303] on button "Next" at bounding box center [306, 294] width 90 height 37
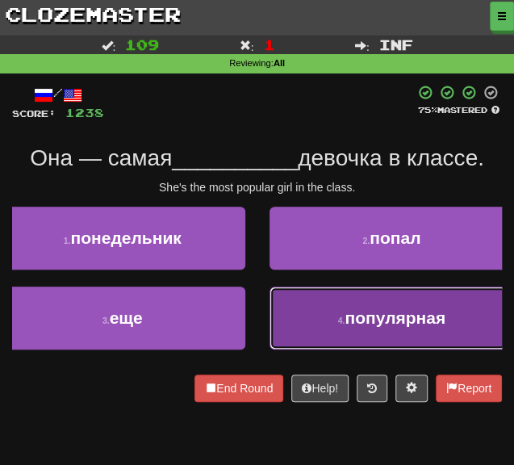
click at [343, 340] on button "4 . популярная" at bounding box center [391, 317] width 245 height 63
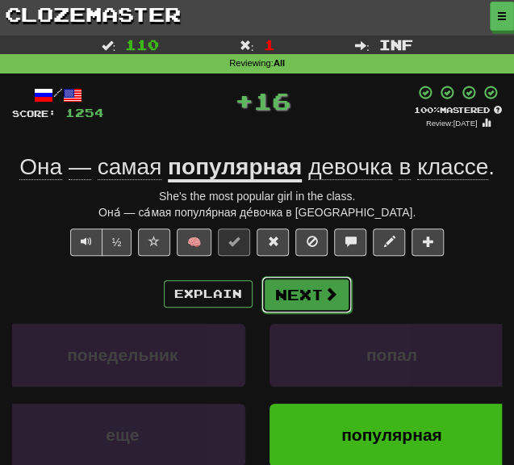
click at [323, 276] on button "Next" at bounding box center [306, 294] width 90 height 37
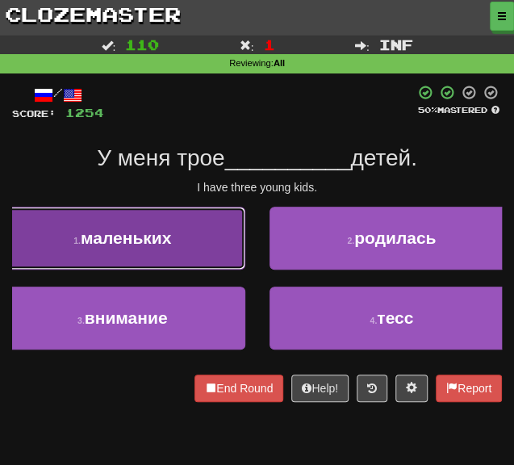
click at [160, 246] on span "маленьких" at bounding box center [126, 237] width 90 height 19
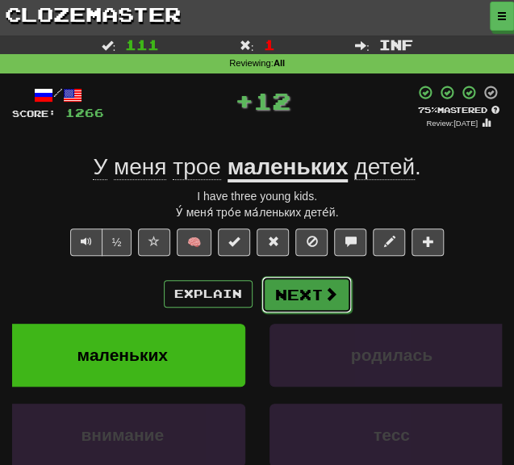
click at [315, 286] on button "Next" at bounding box center [306, 294] width 90 height 37
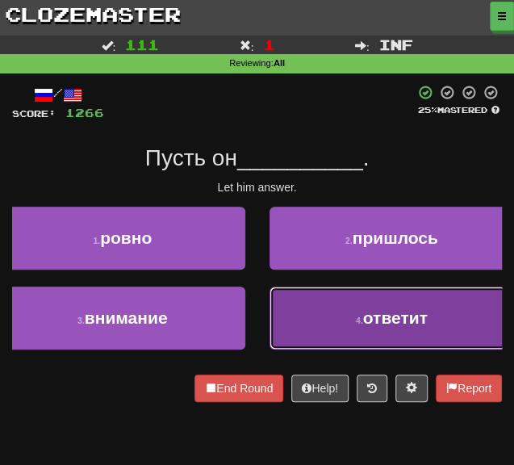
click at [302, 314] on button "4 . ответит" at bounding box center [391, 317] width 245 height 63
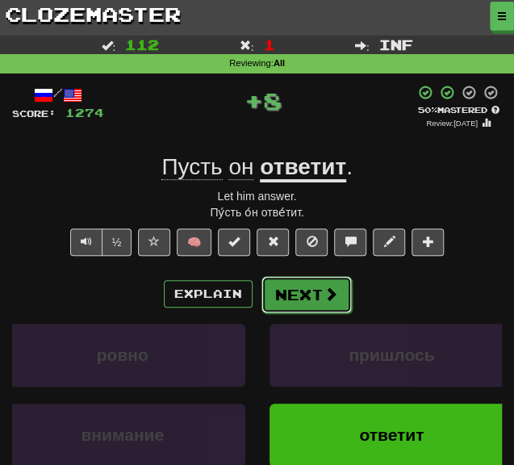
click at [282, 292] on button "Next" at bounding box center [306, 294] width 90 height 37
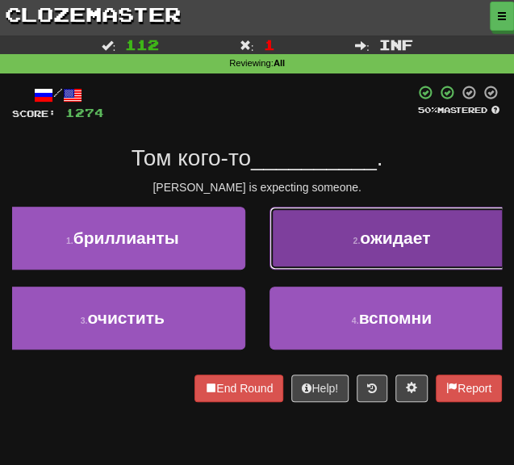
click at [304, 244] on button "2 . ожидает" at bounding box center [391, 238] width 245 height 63
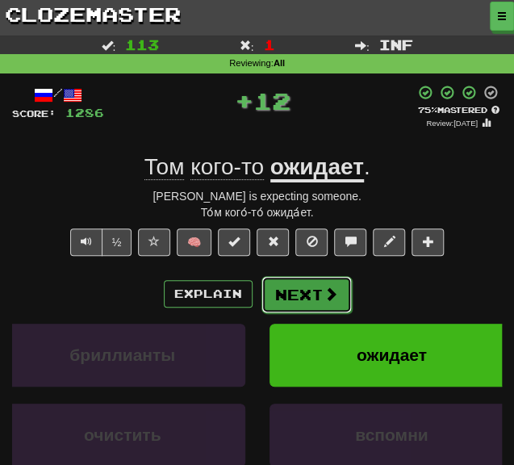
click at [283, 299] on button "Next" at bounding box center [306, 294] width 90 height 37
